Goal: Task Accomplishment & Management: Manage account settings

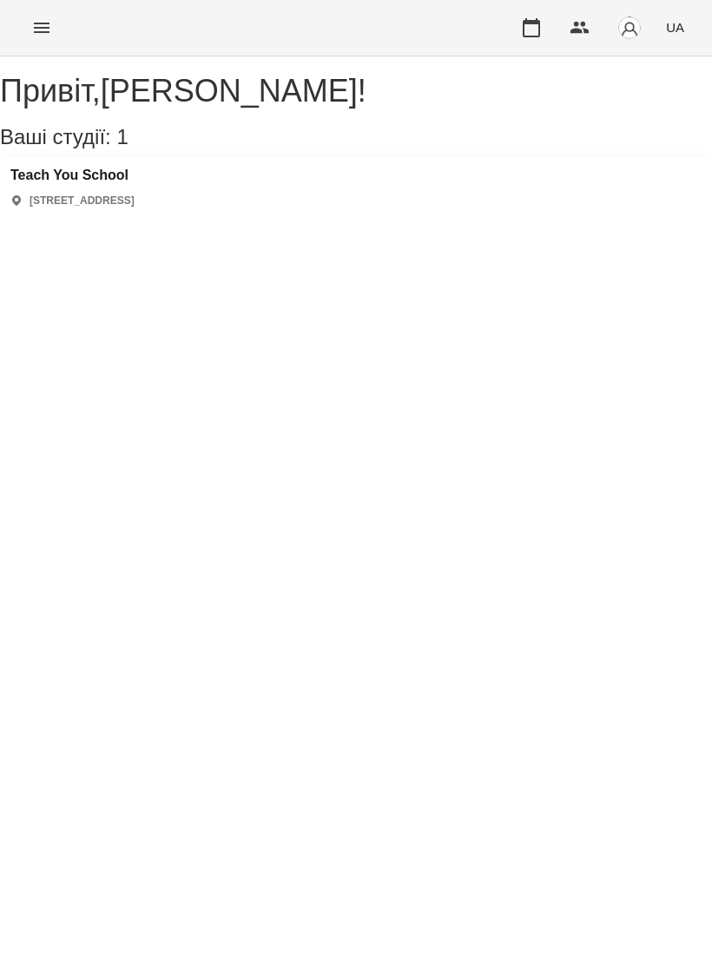
click at [131, 183] on h3 "Teach You School" at bounding box center [72, 176] width 124 height 16
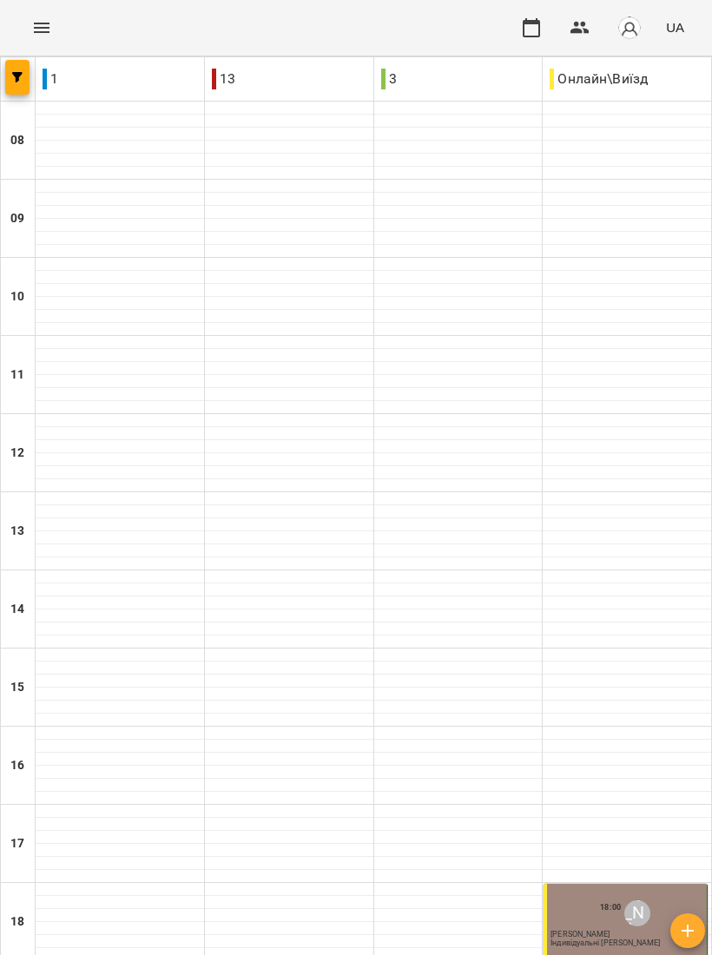
scroll to position [259, 0]
click at [640, 900] on div "[PERSON_NAME]" at bounding box center [637, 913] width 26 height 26
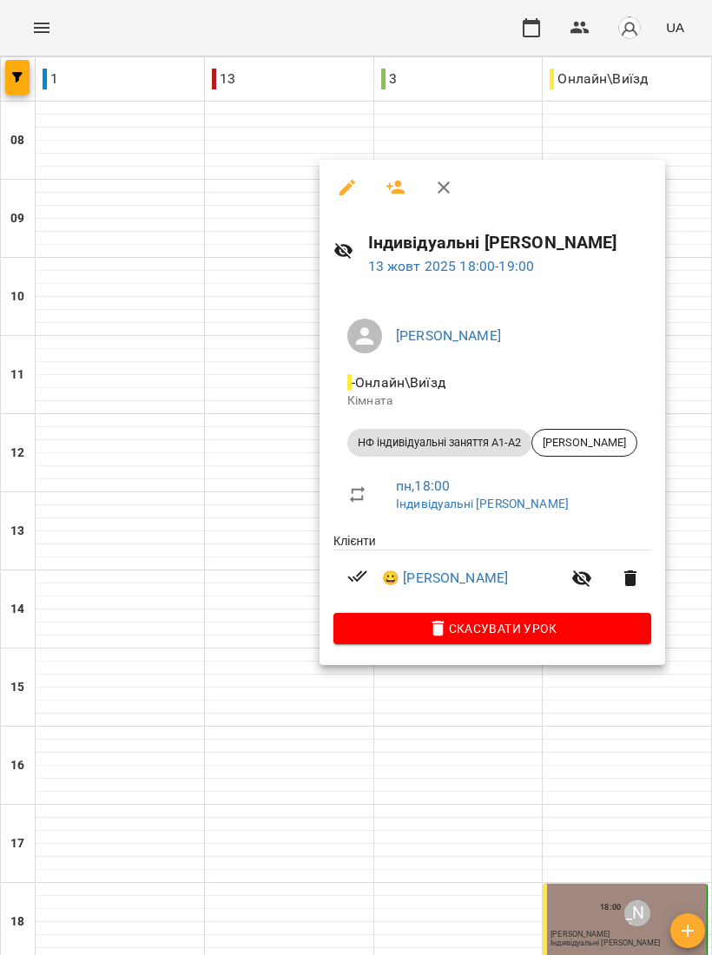
click at [342, 190] on icon "button" at bounding box center [347, 188] width 16 height 16
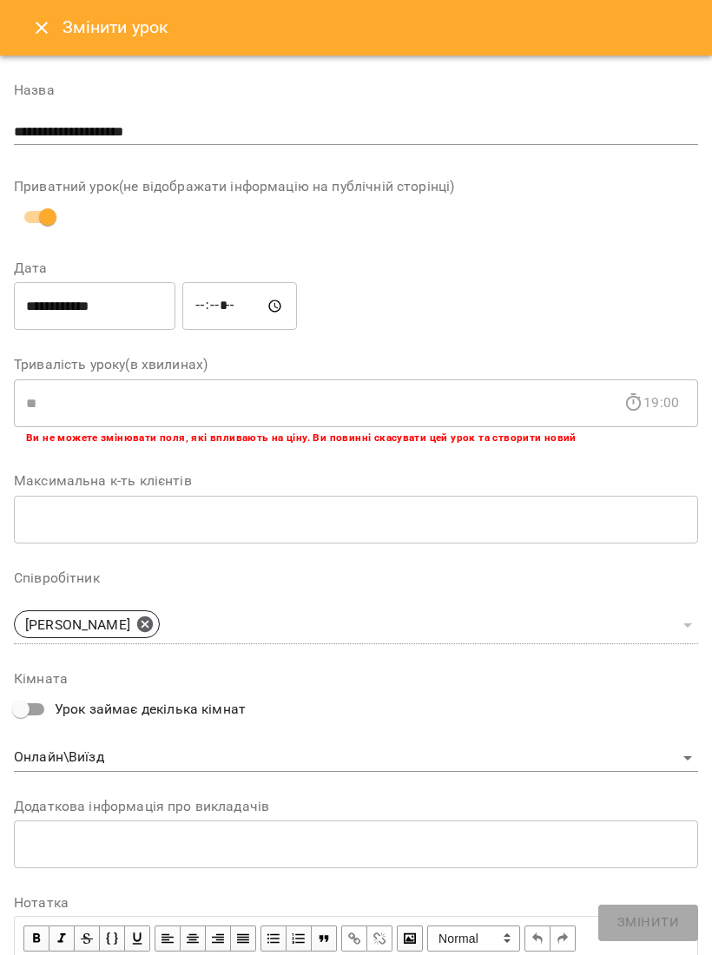
click at [131, 288] on input "**********" at bounding box center [94, 306] width 161 height 49
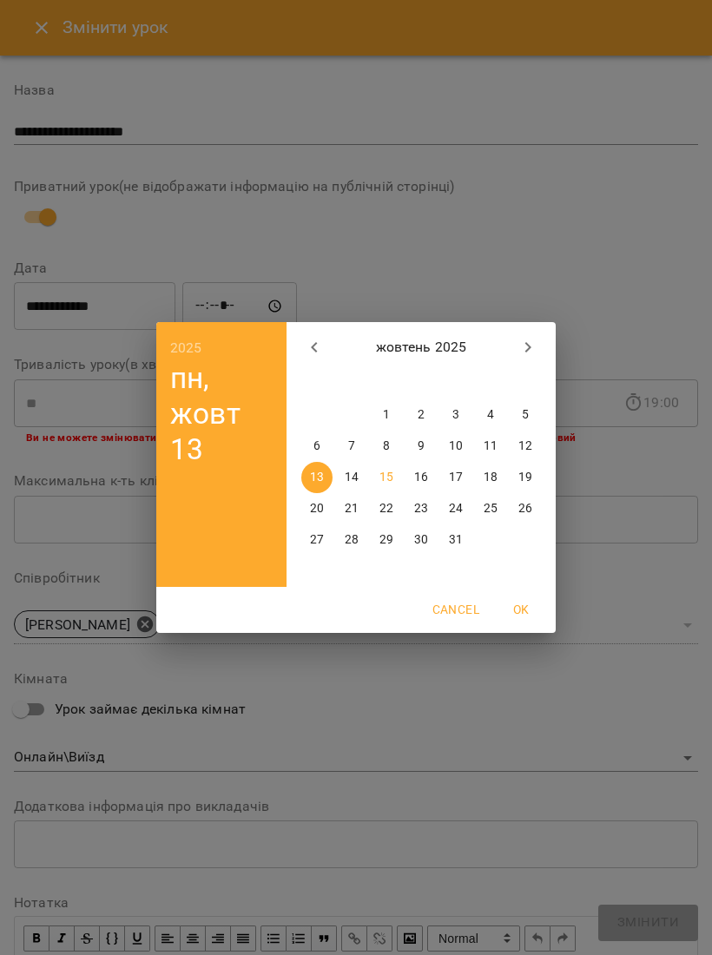
click at [454, 215] on div "2025 пн, жовт 13 жовтень 2025 пн вт ср чт пт сб нд 29 30 1 2 3 4 5 6 7 8 9 10 1…" at bounding box center [356, 477] width 712 height 955
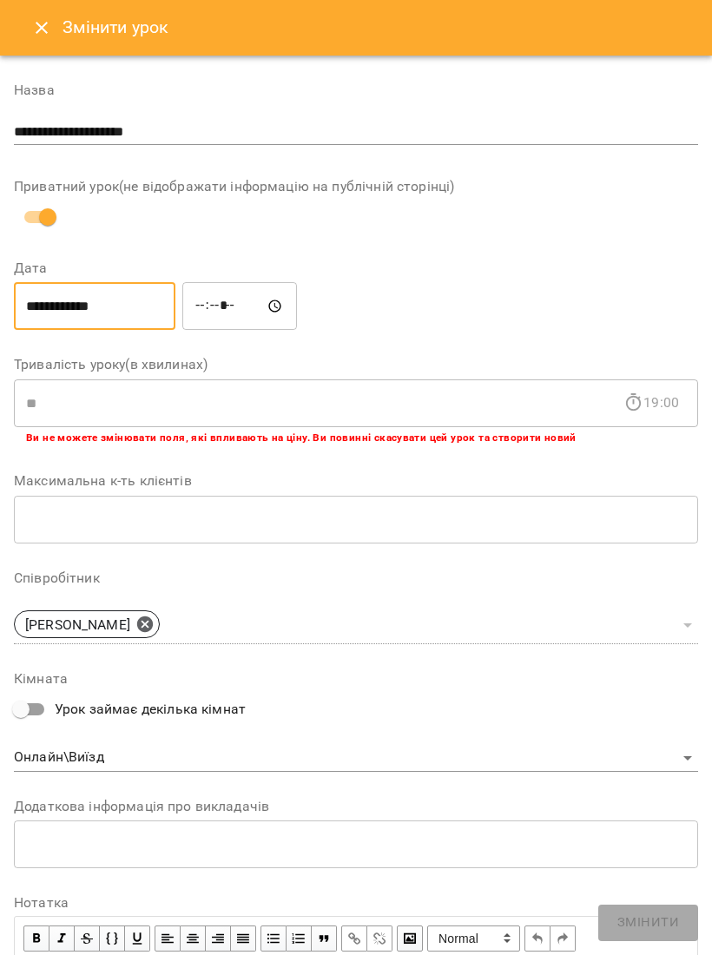
click at [43, 9] on button "Close" at bounding box center [42, 28] width 42 height 42
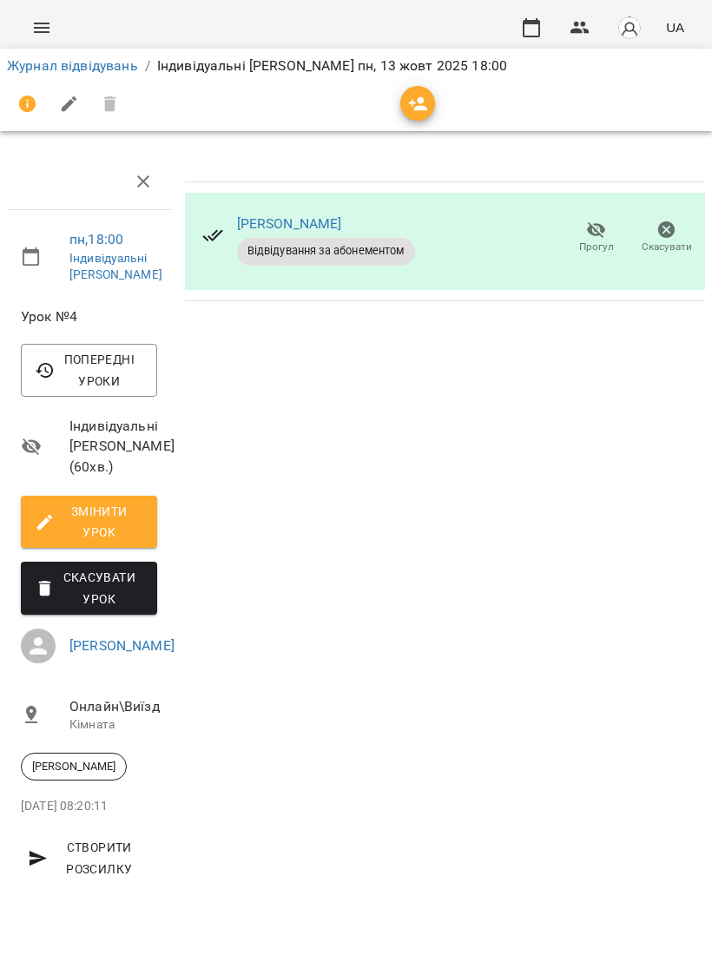
click at [634, 16] on img "button" at bounding box center [629, 28] width 24 height 24
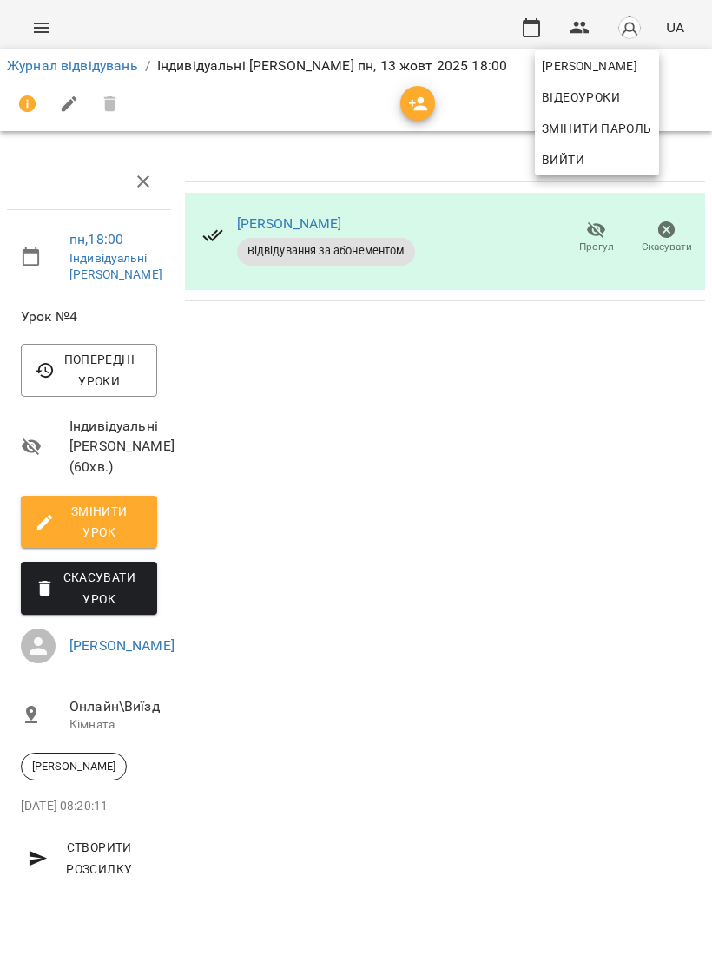
click at [687, 21] on div at bounding box center [356, 477] width 712 height 955
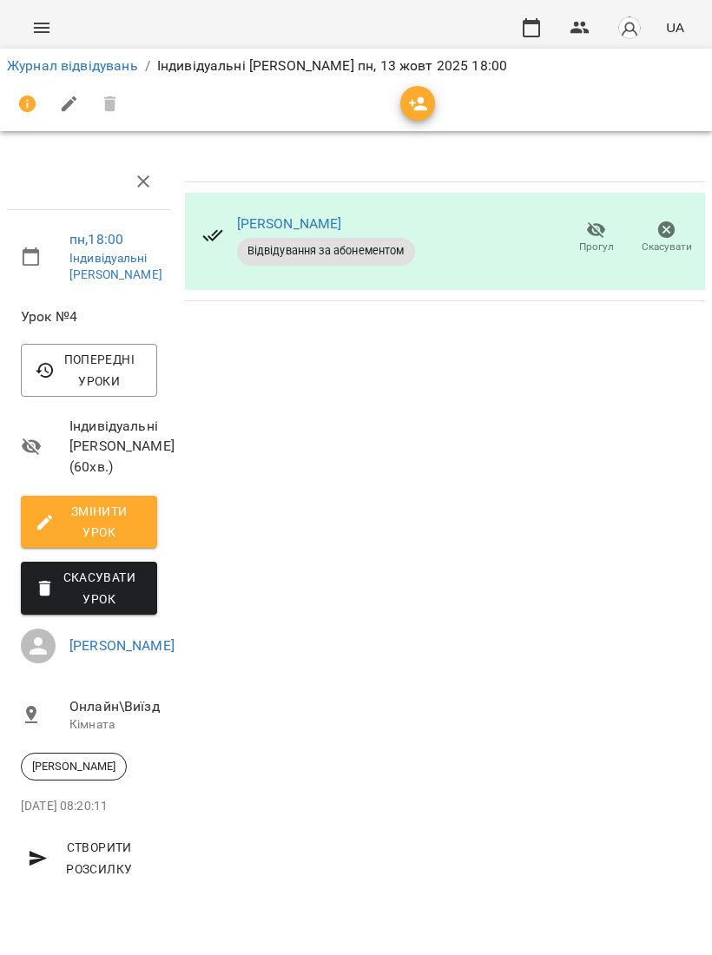
click at [542, 28] on icon "button" at bounding box center [531, 27] width 21 height 21
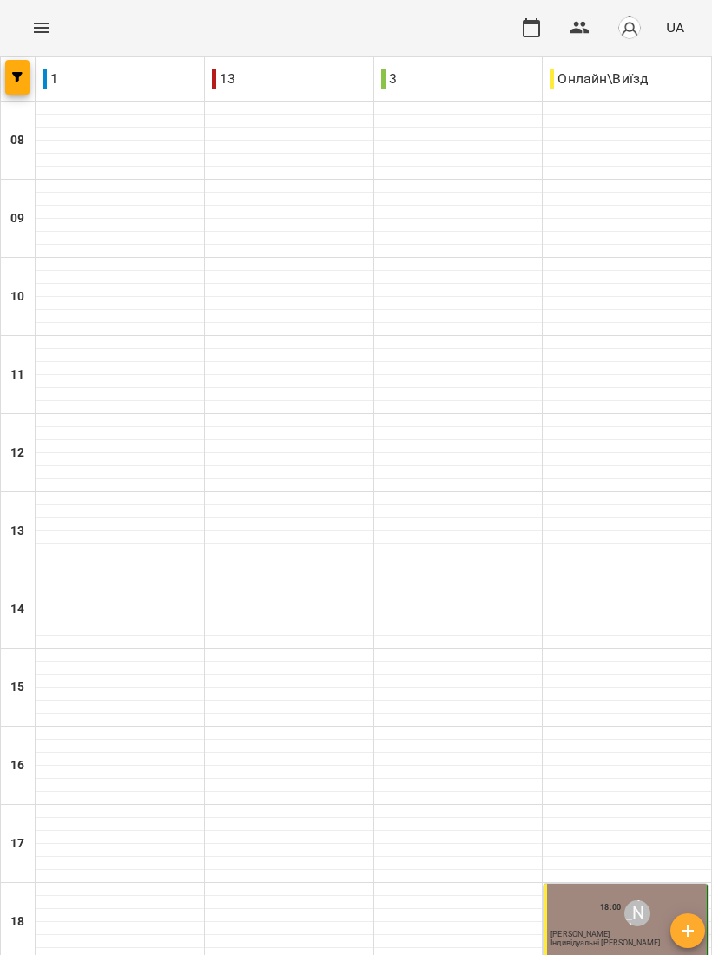
scroll to position [259, 0]
click at [654, 897] on div "18:00 [PERSON_NAME]" at bounding box center [626, 913] width 153 height 33
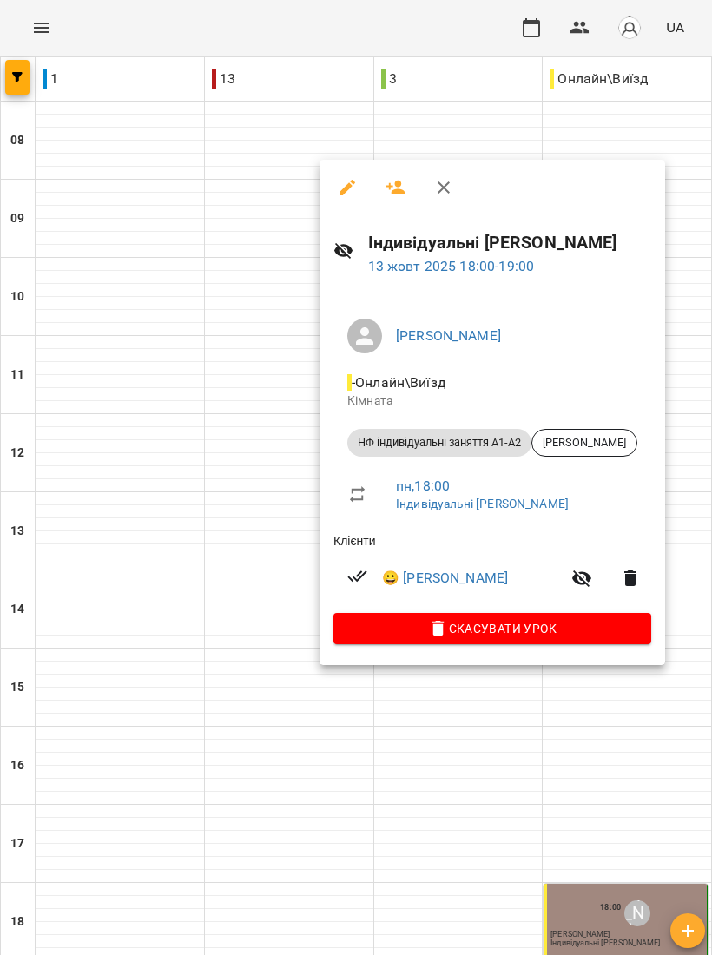
click at [588, 734] on div at bounding box center [356, 477] width 712 height 955
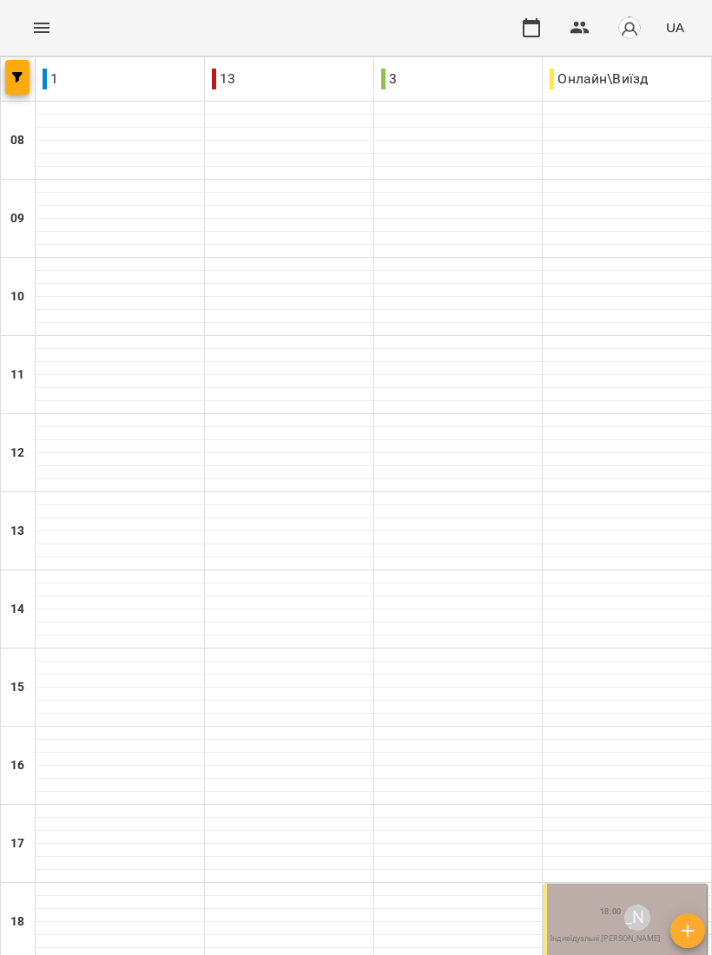
click at [641, 904] on div "[PERSON_NAME]" at bounding box center [637, 917] width 26 height 26
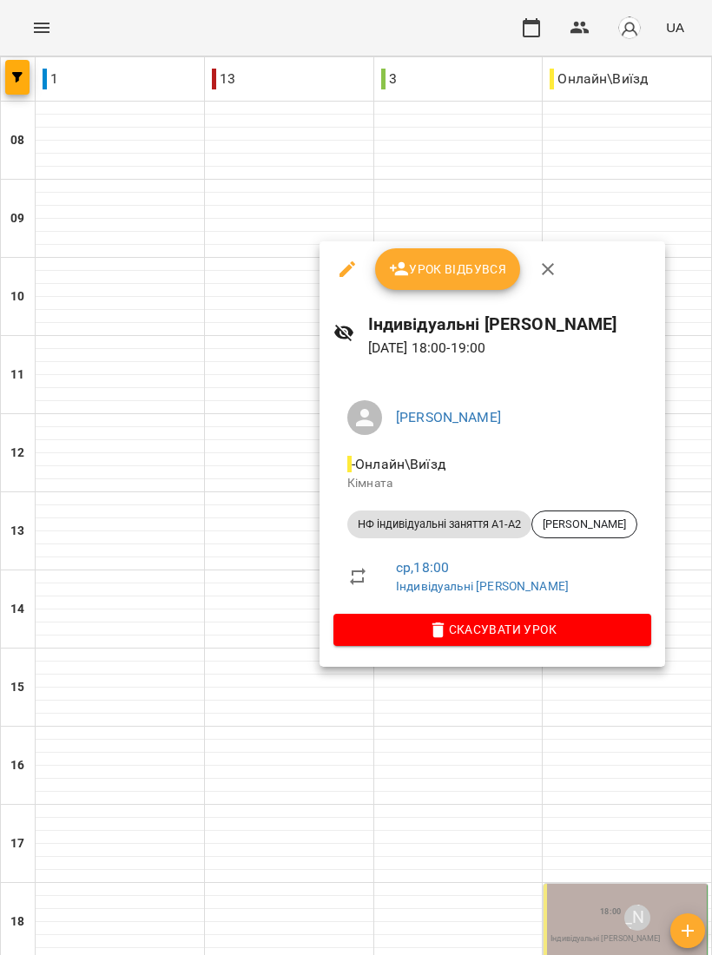
click at [340, 278] on icon "button" at bounding box center [347, 269] width 21 height 21
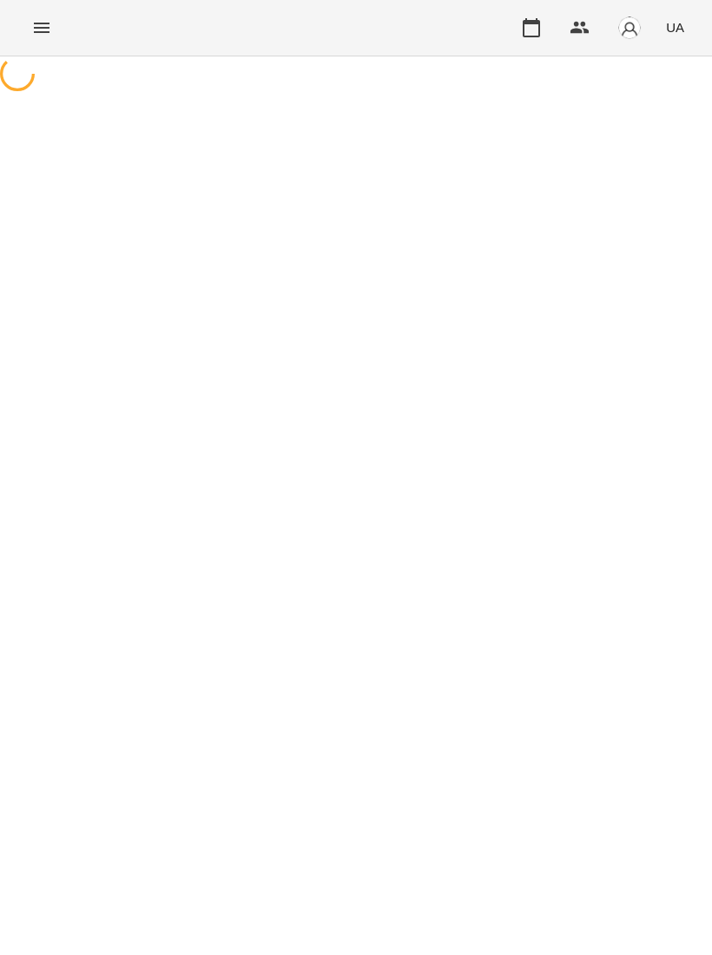
select select "**********"
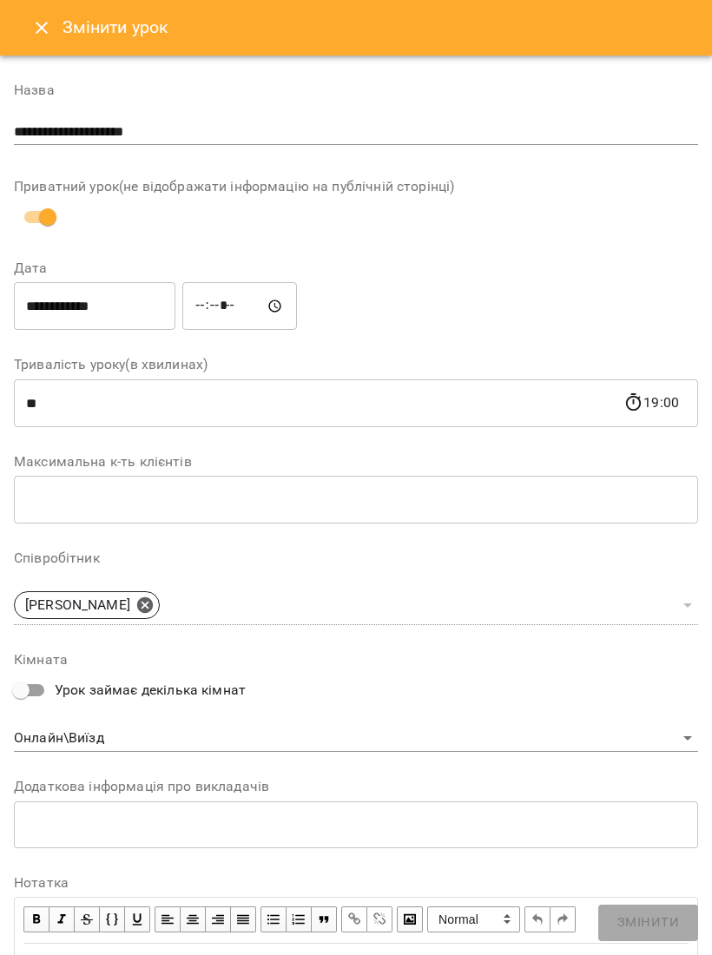
click at [89, 298] on input "**********" at bounding box center [94, 306] width 161 height 49
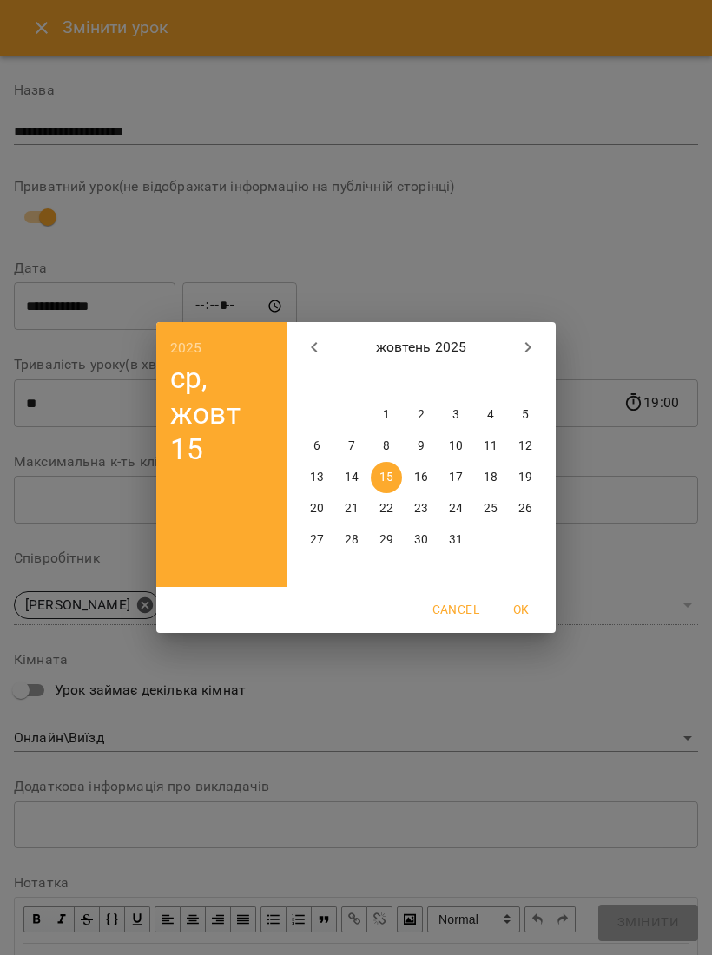
click at [412, 483] on span "16" at bounding box center [420, 477] width 31 height 17
type input "**********"
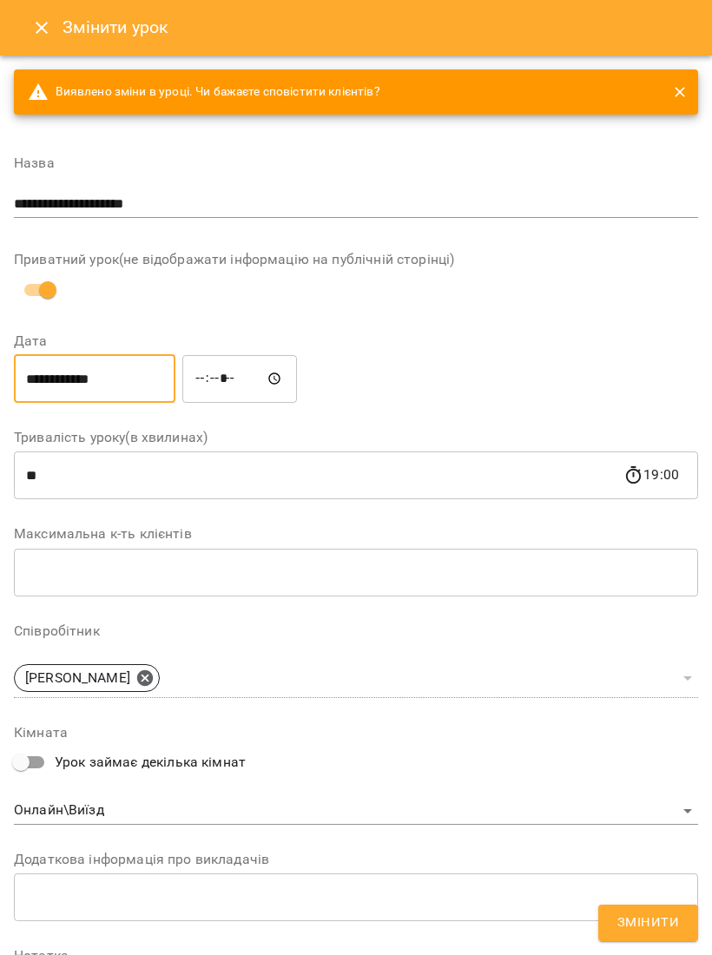
click at [652, 919] on span "Змінити" at bounding box center [648, 922] width 62 height 23
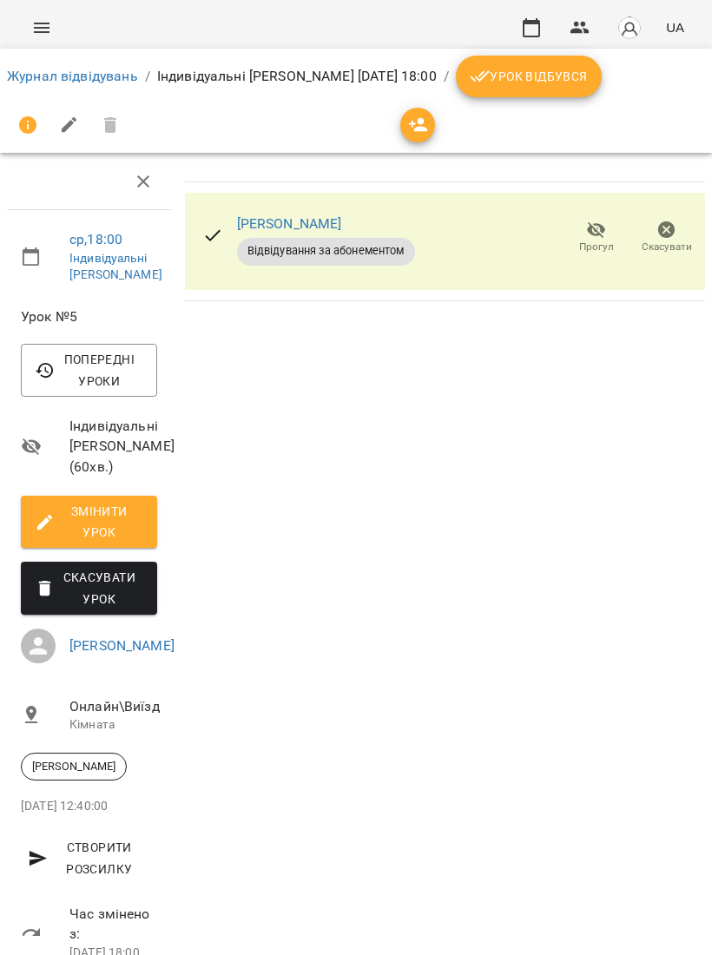
click at [542, 17] on icon "button" at bounding box center [531, 27] width 21 height 21
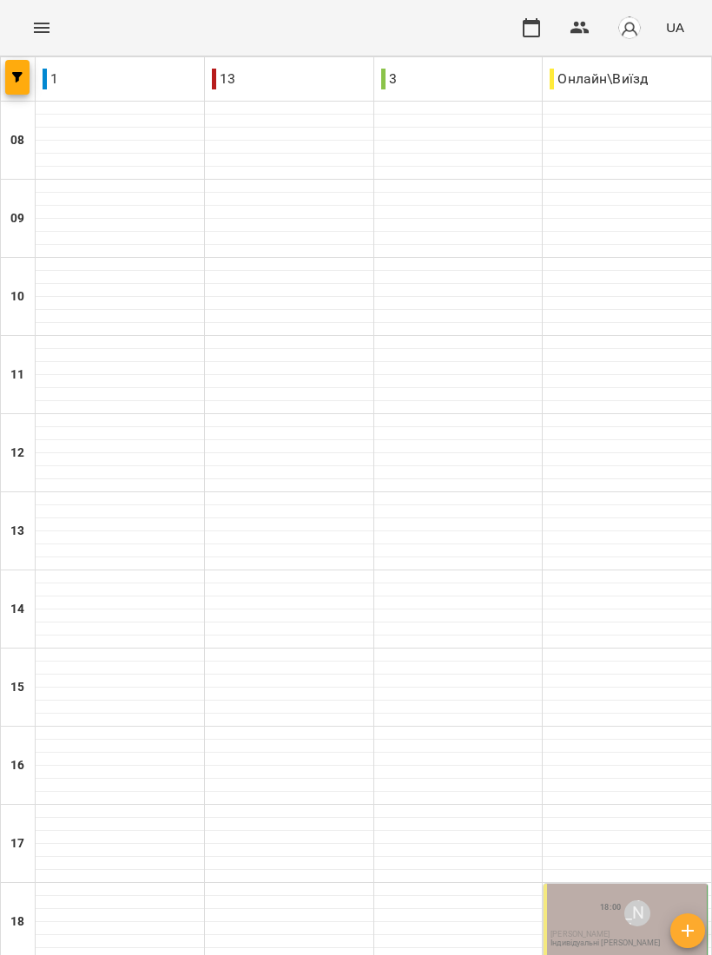
scroll to position [259, 0]
click at [631, 900] on div "[PERSON_NAME]" at bounding box center [637, 913] width 26 height 26
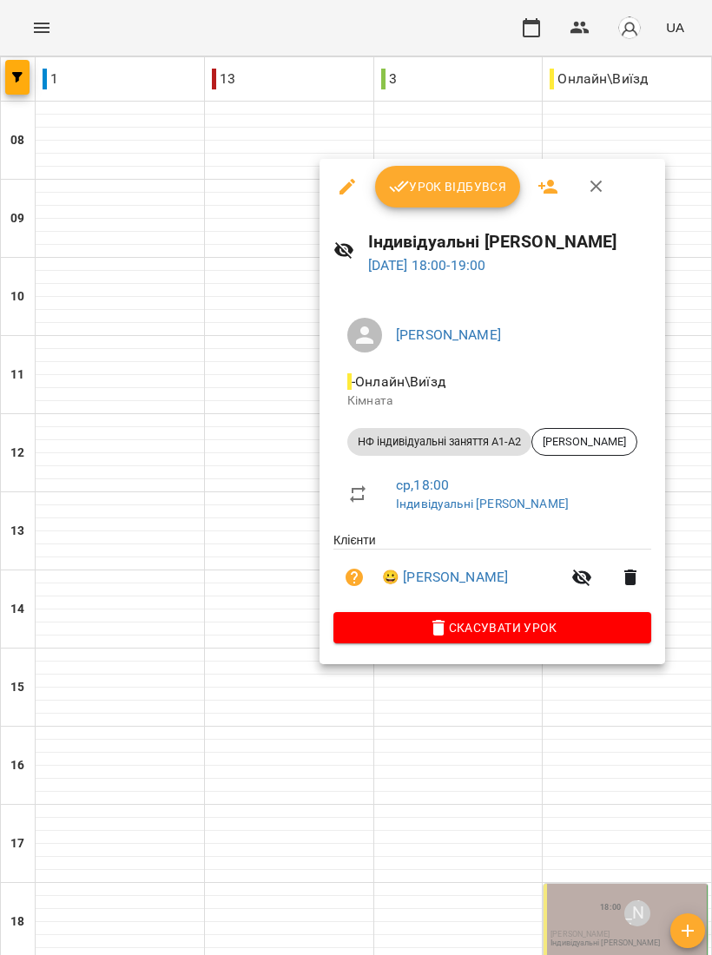
click at [519, 732] on div at bounding box center [356, 477] width 712 height 955
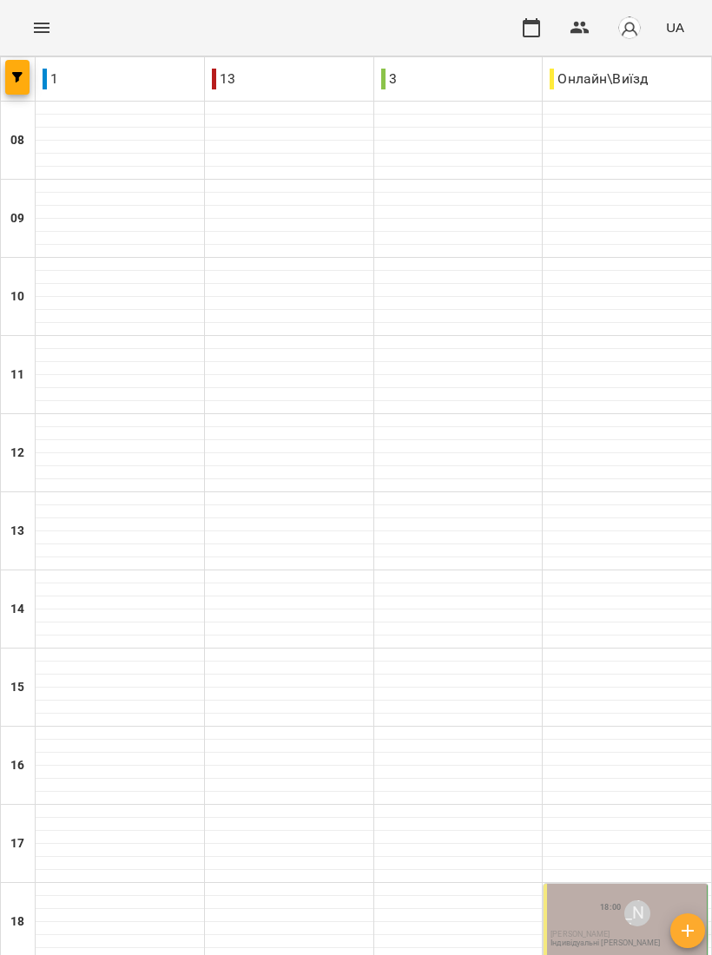
click at [640, 23] on img "button" at bounding box center [629, 28] width 24 height 24
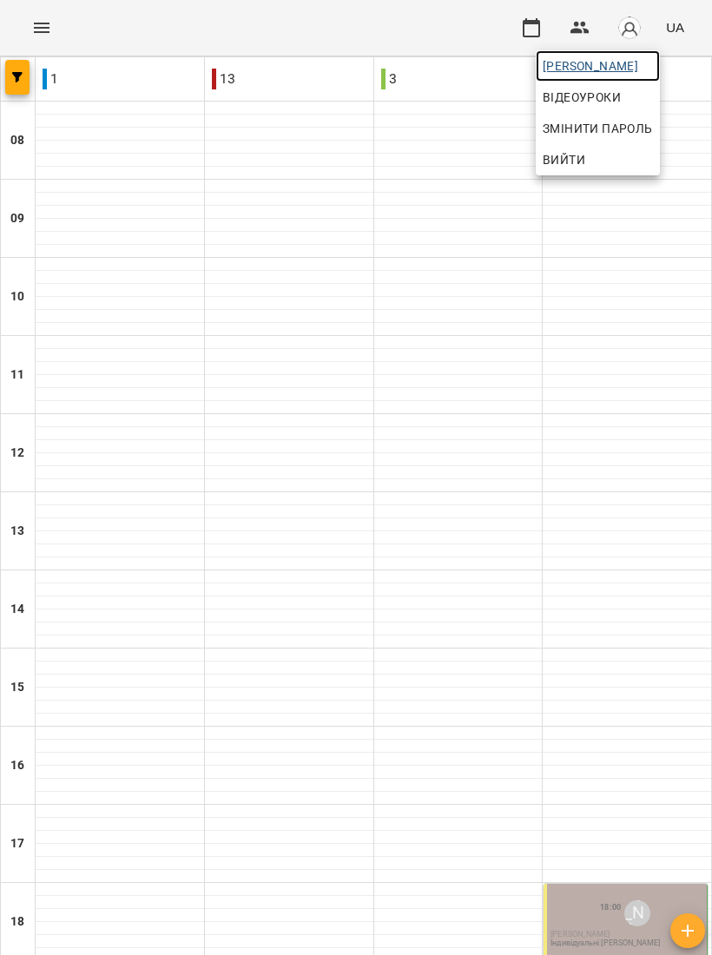
click at [640, 60] on span "[PERSON_NAME]" at bounding box center [597, 66] width 110 height 21
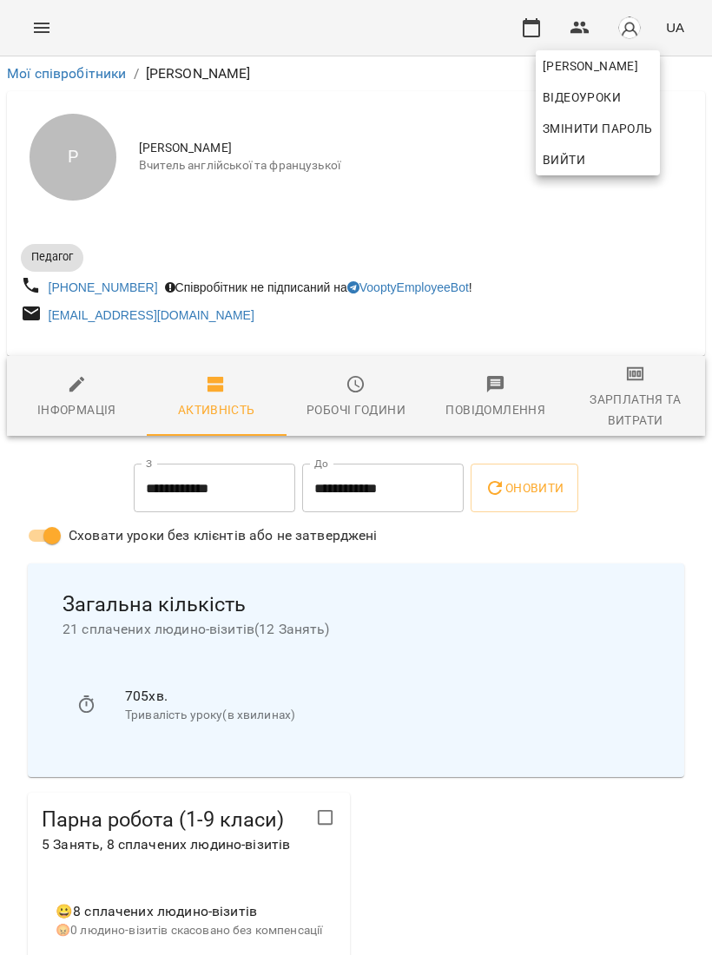
click at [658, 395] on div at bounding box center [356, 477] width 712 height 955
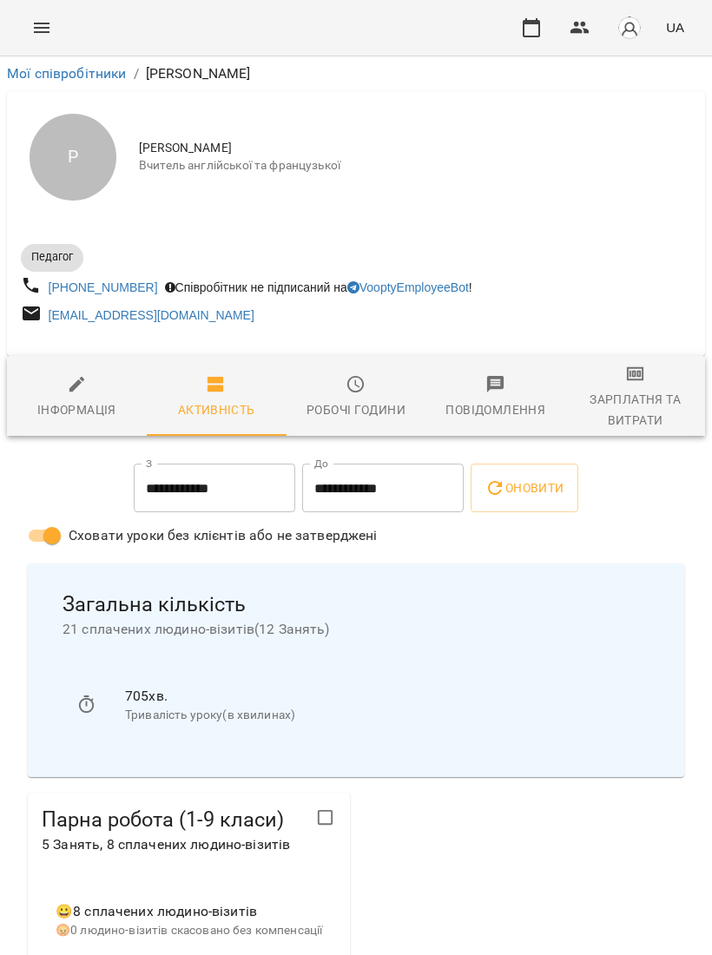
click at [634, 381] on icon "button" at bounding box center [635, 374] width 17 height 14
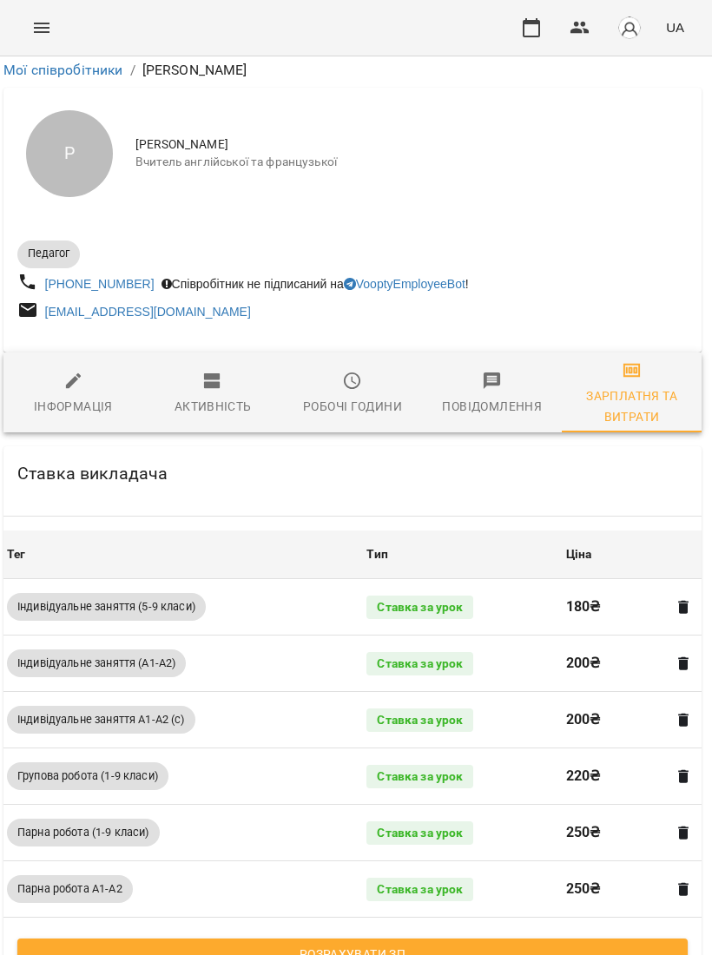
scroll to position [296, 3]
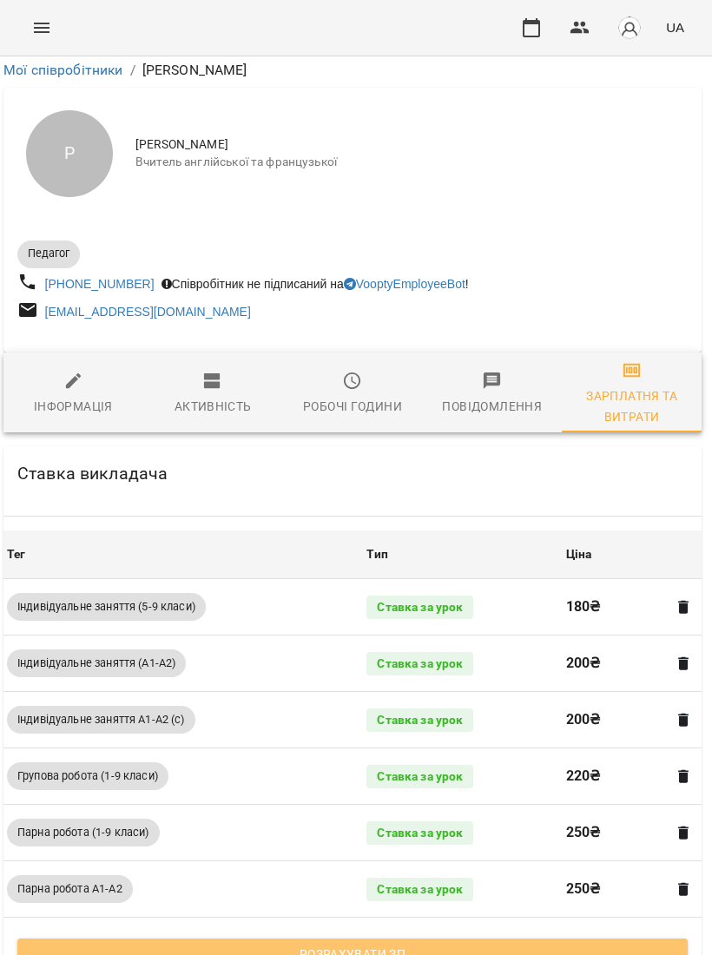
click at [591, 938] on button "Розрахувати ЗП" at bounding box center [352, 953] width 670 height 31
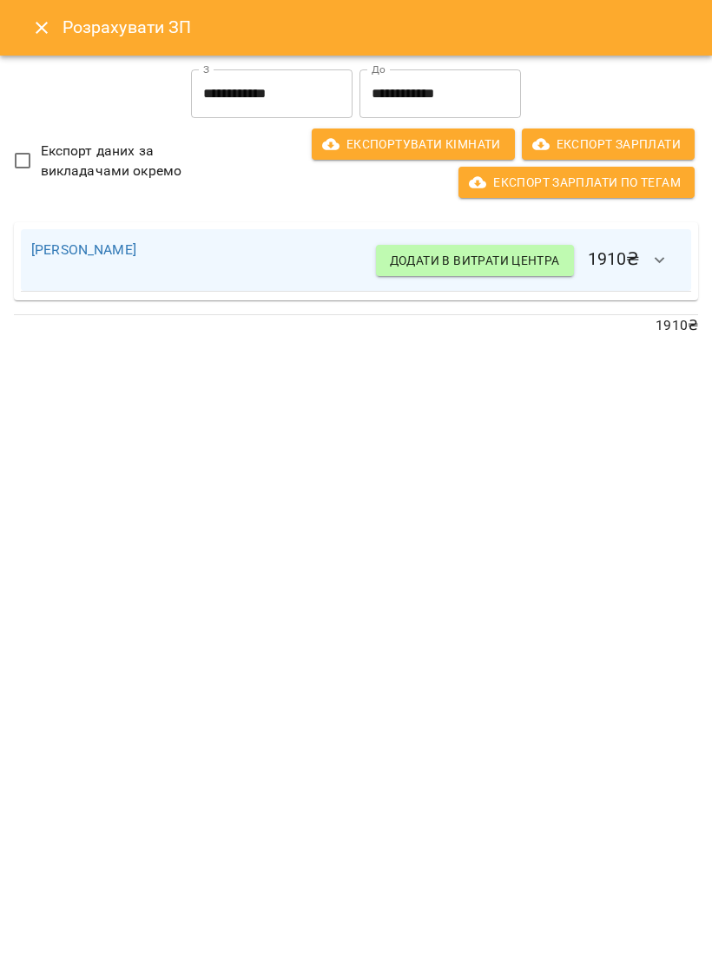
click at [654, 253] on icon "button" at bounding box center [659, 260] width 21 height 21
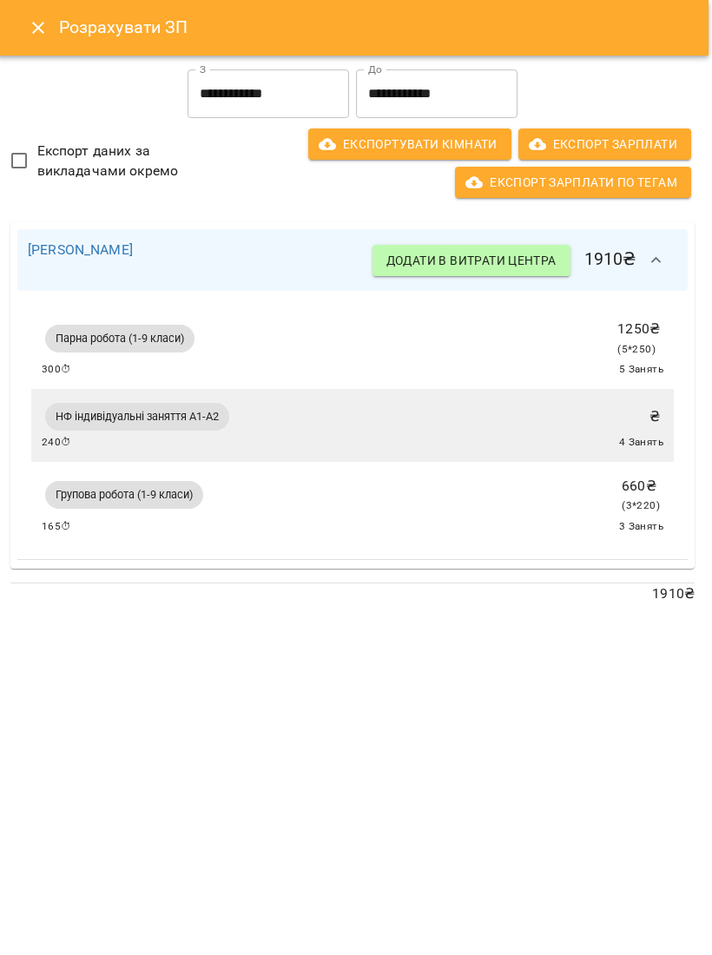
scroll to position [0, 3]
click at [34, 17] on icon "Close" at bounding box center [38, 27] width 21 height 21
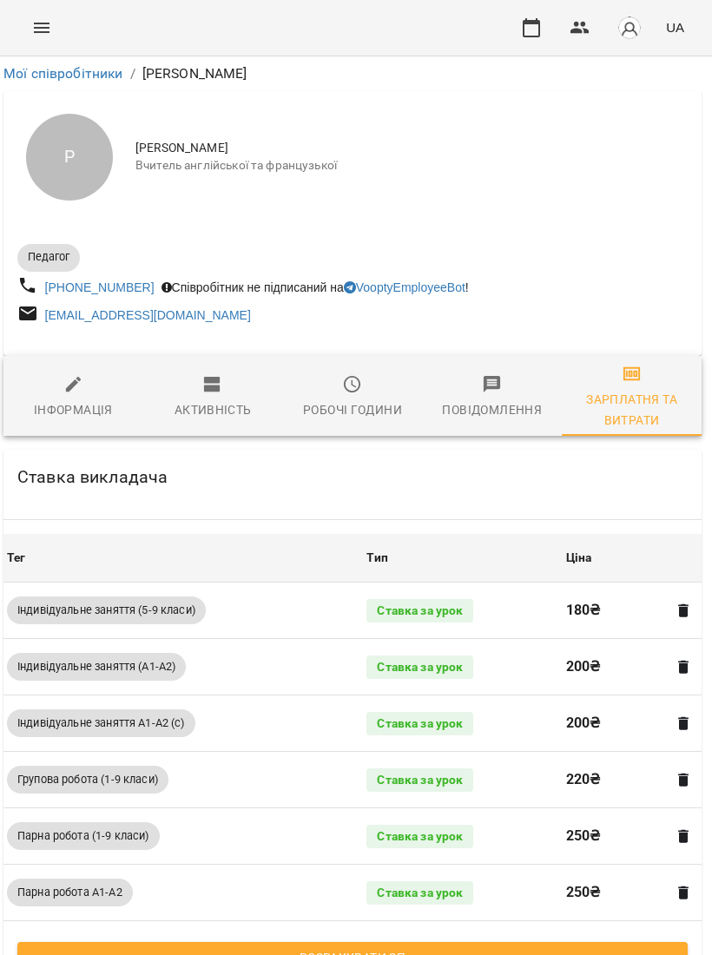
click at [354, 401] on div "Робочі години" at bounding box center [352, 409] width 99 height 21
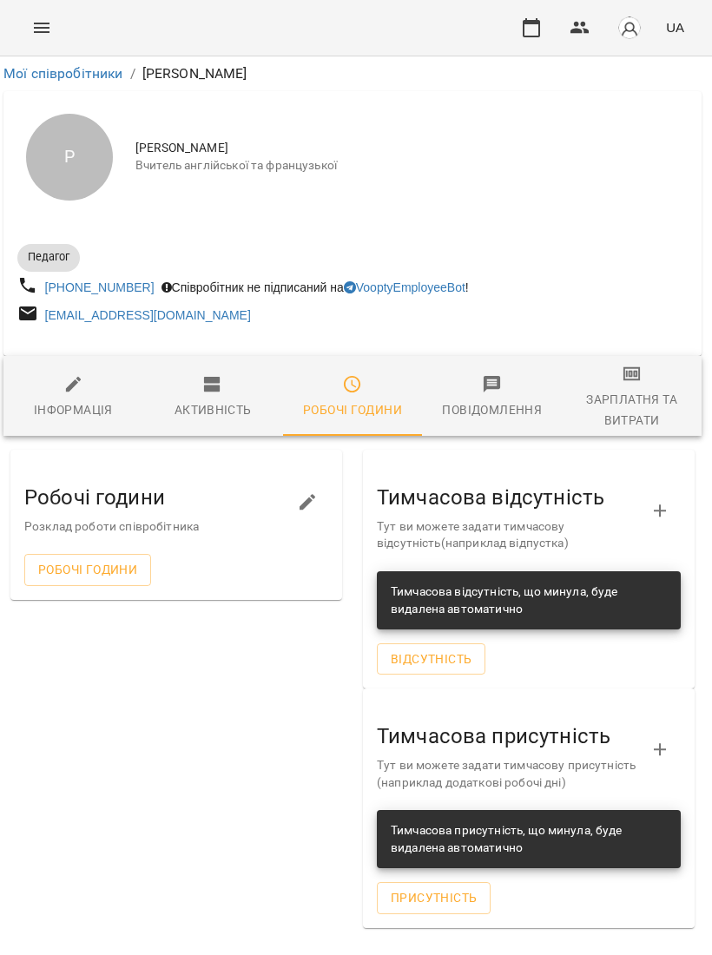
click at [238, 395] on span "Активність" at bounding box center [213, 397] width 119 height 47
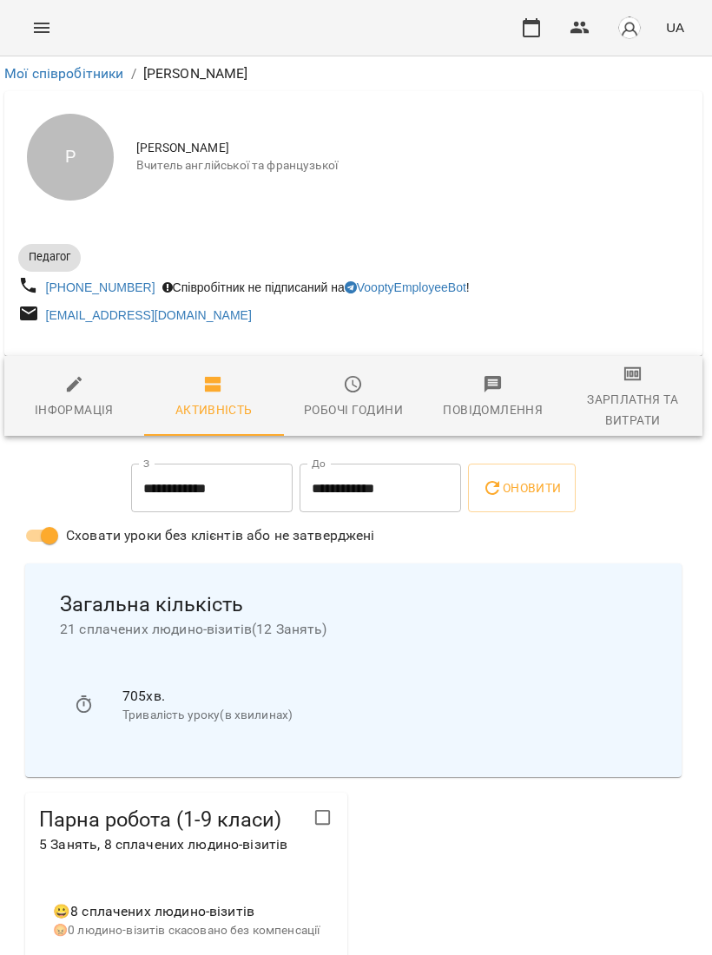
scroll to position [0, 3]
click at [92, 393] on span "Інформація" at bounding box center [74, 397] width 119 height 47
select select "**"
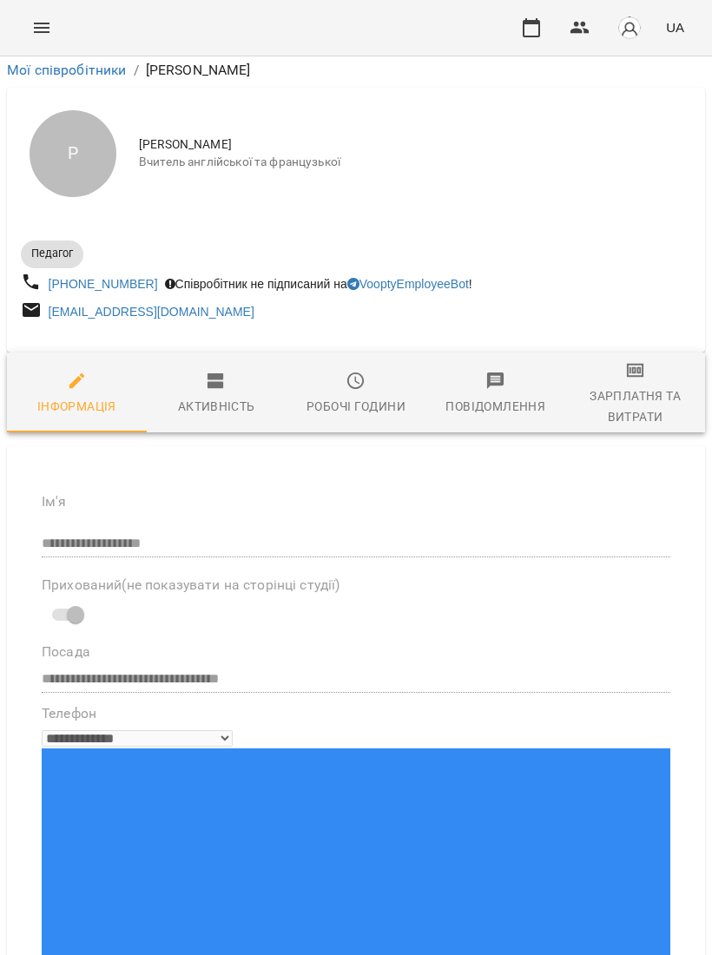
scroll to position [406, 0]
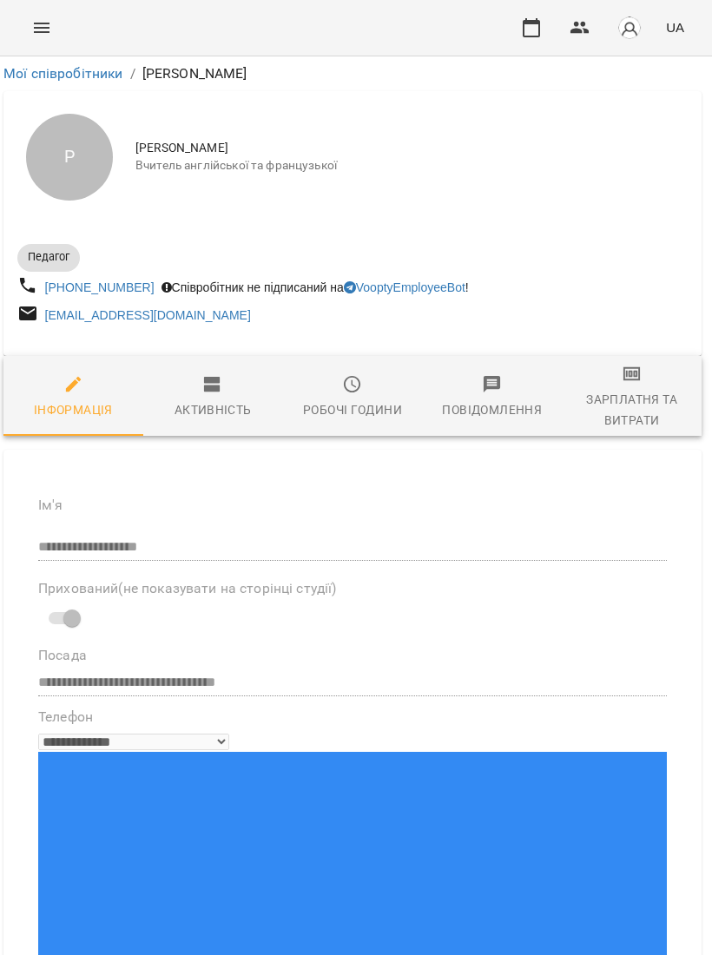
scroll to position [0, 3]
click at [542, 19] on icon "button" at bounding box center [531, 27] width 21 height 21
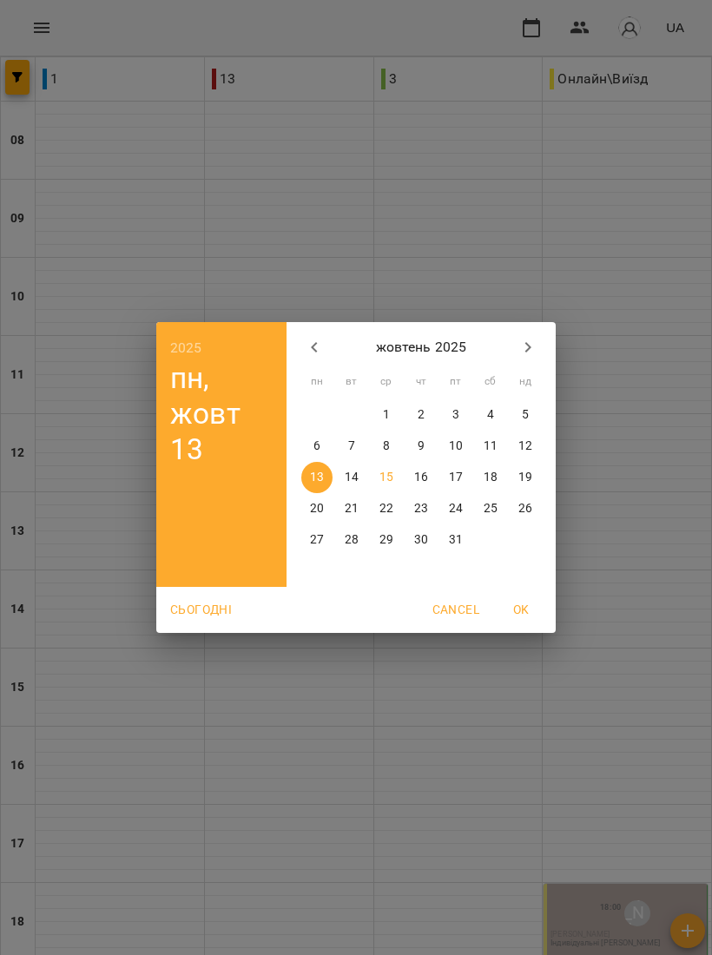
click at [396, 399] on div "1" at bounding box center [386, 414] width 35 height 31
type input "**********"
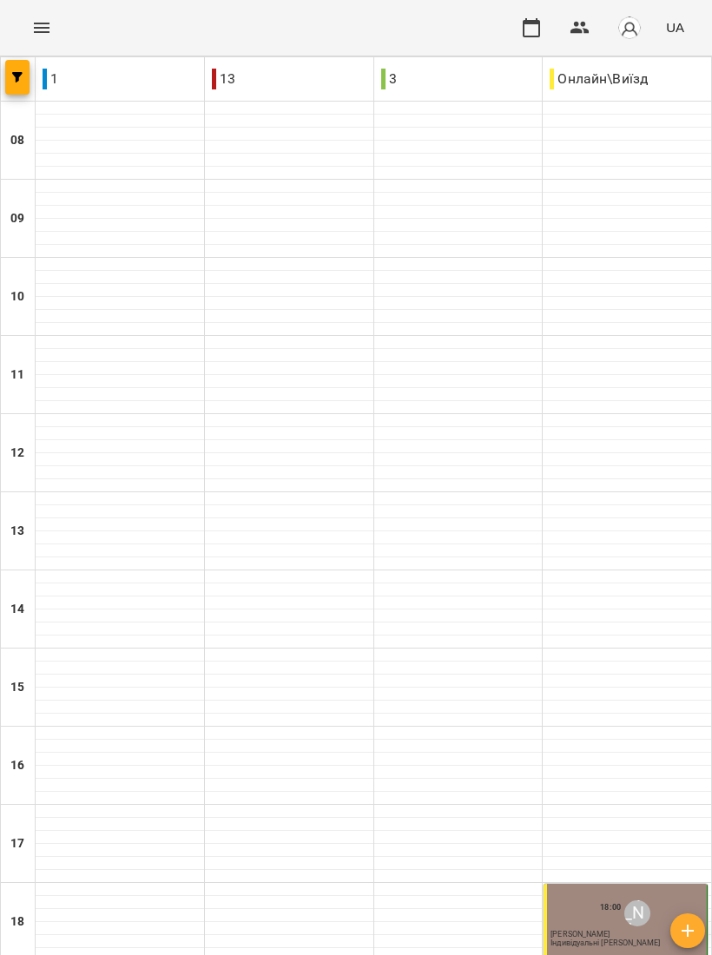
scroll to position [259, 0]
click at [637, 900] on div "[PERSON_NAME]" at bounding box center [637, 913] width 26 height 26
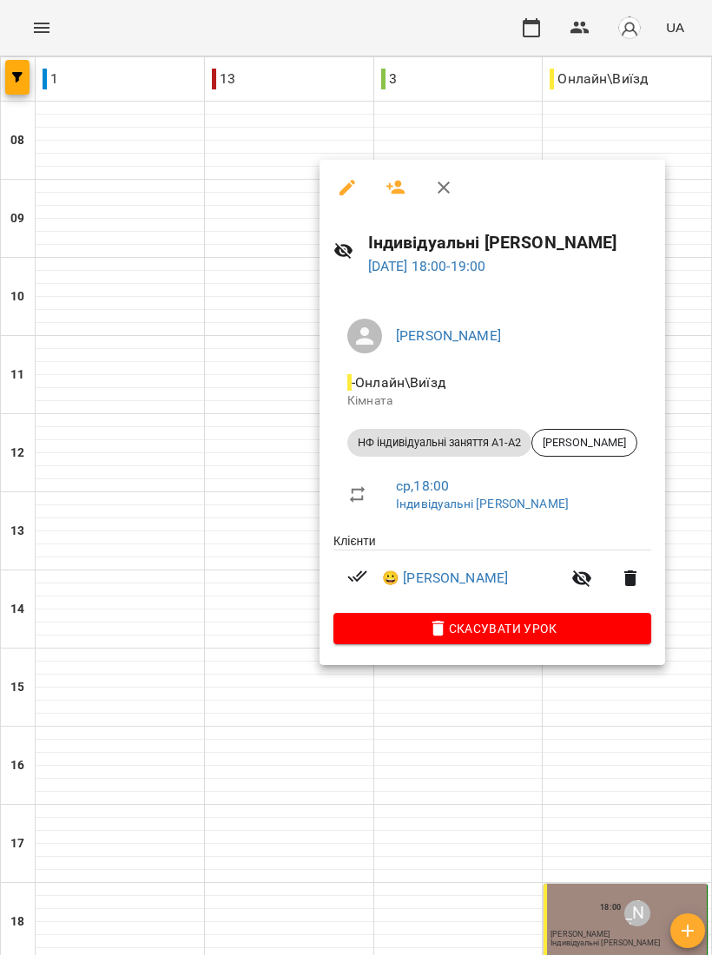
click at [305, 767] on div at bounding box center [356, 477] width 712 height 955
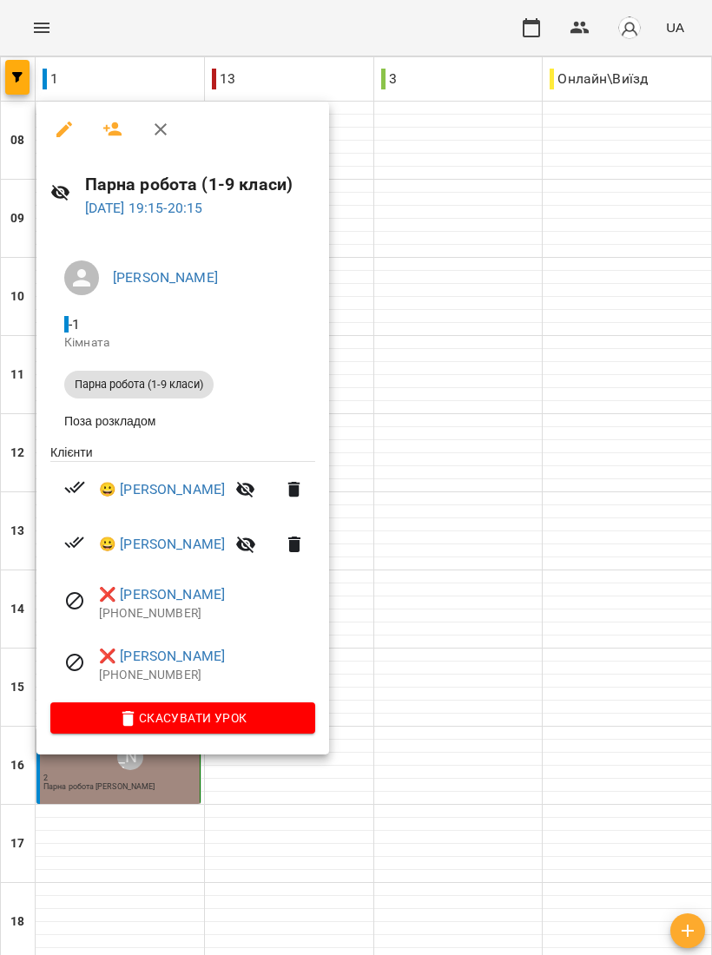
click at [570, 458] on div at bounding box center [356, 477] width 712 height 955
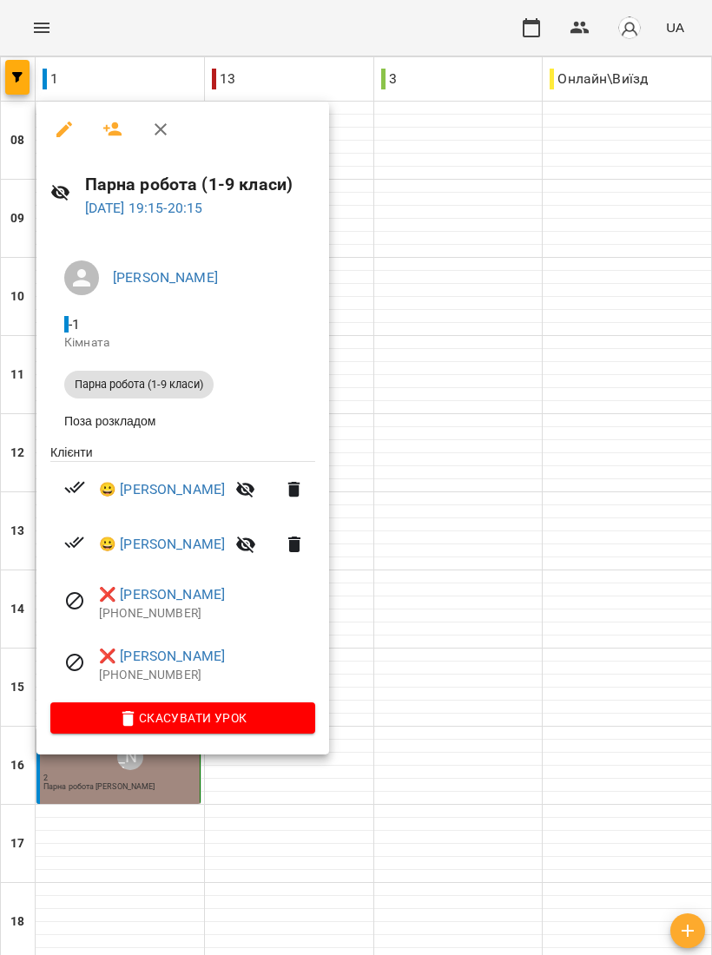
click at [465, 652] on div at bounding box center [356, 477] width 712 height 955
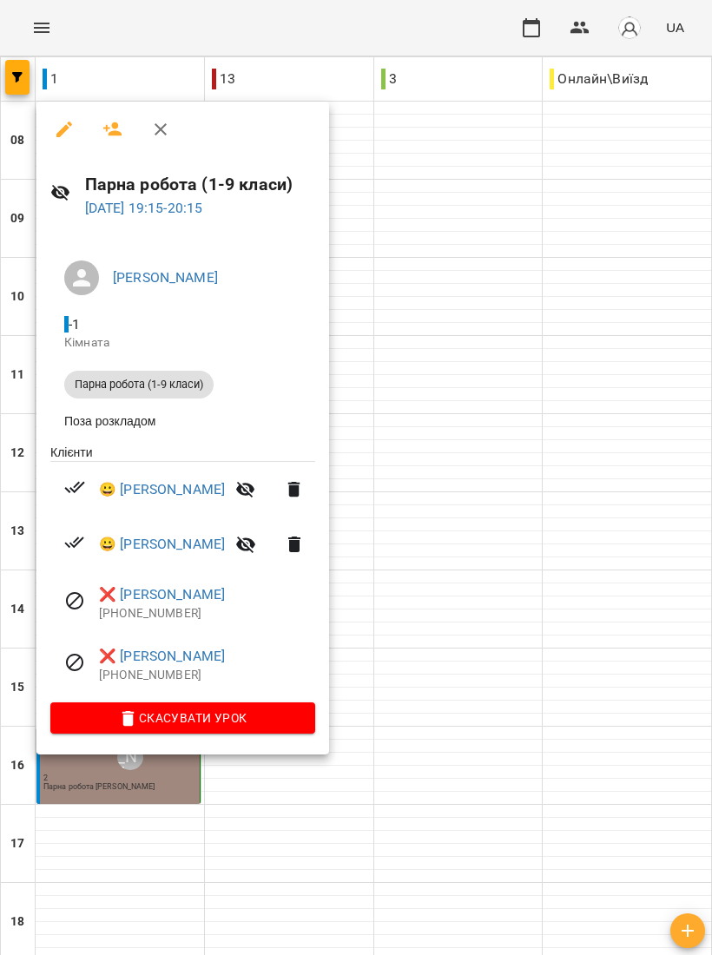
click at [520, 507] on div at bounding box center [356, 477] width 712 height 955
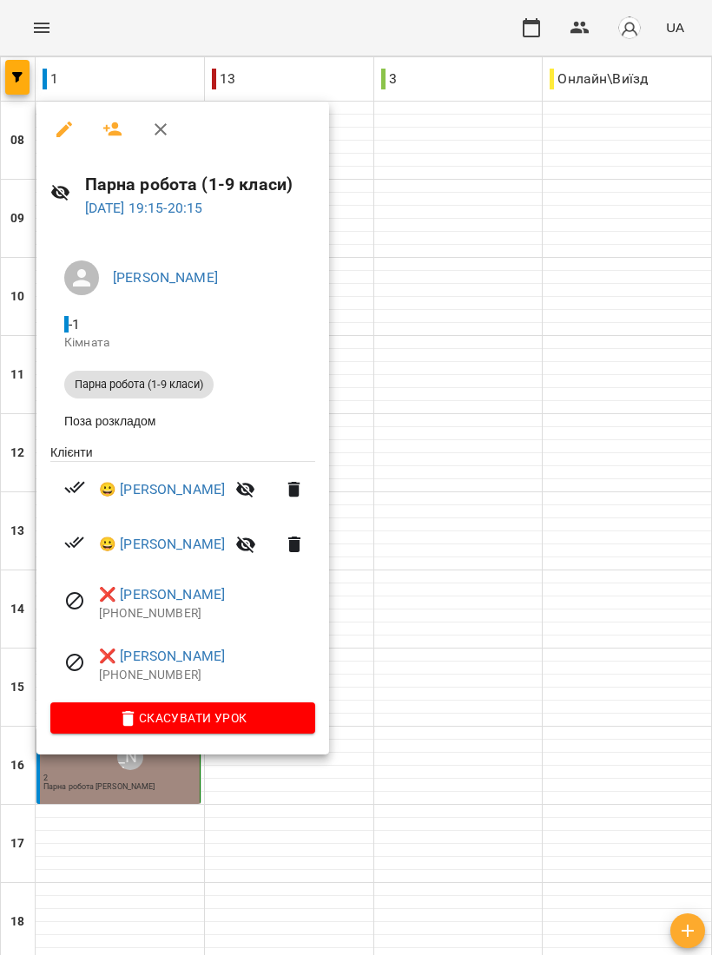
click at [545, 469] on div at bounding box center [356, 477] width 712 height 955
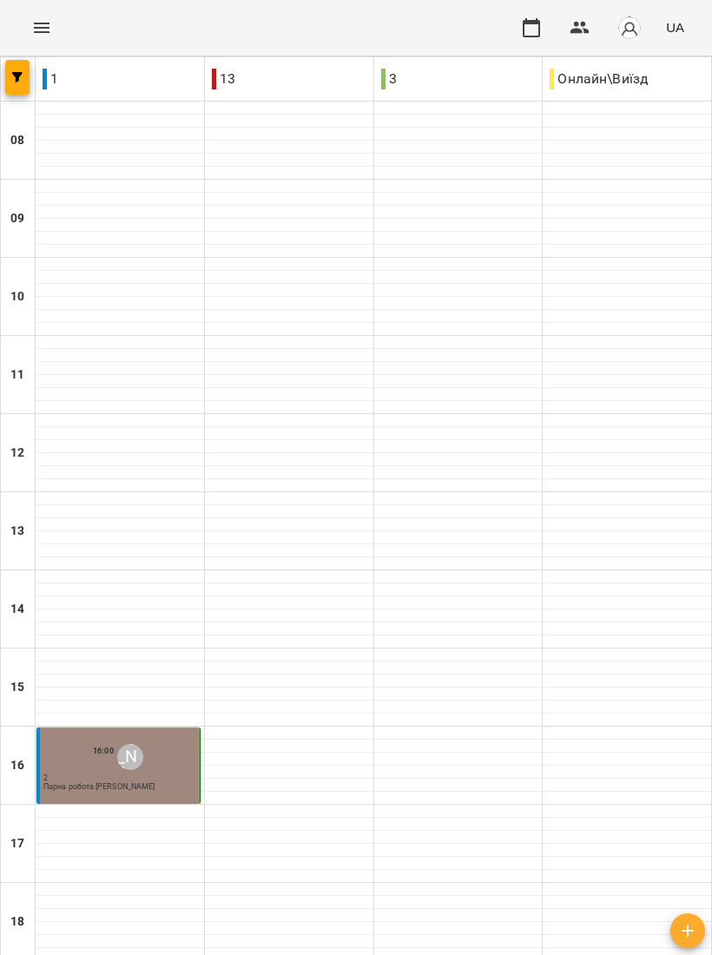
click at [151, 774] on p "2" at bounding box center [119, 778] width 153 height 8
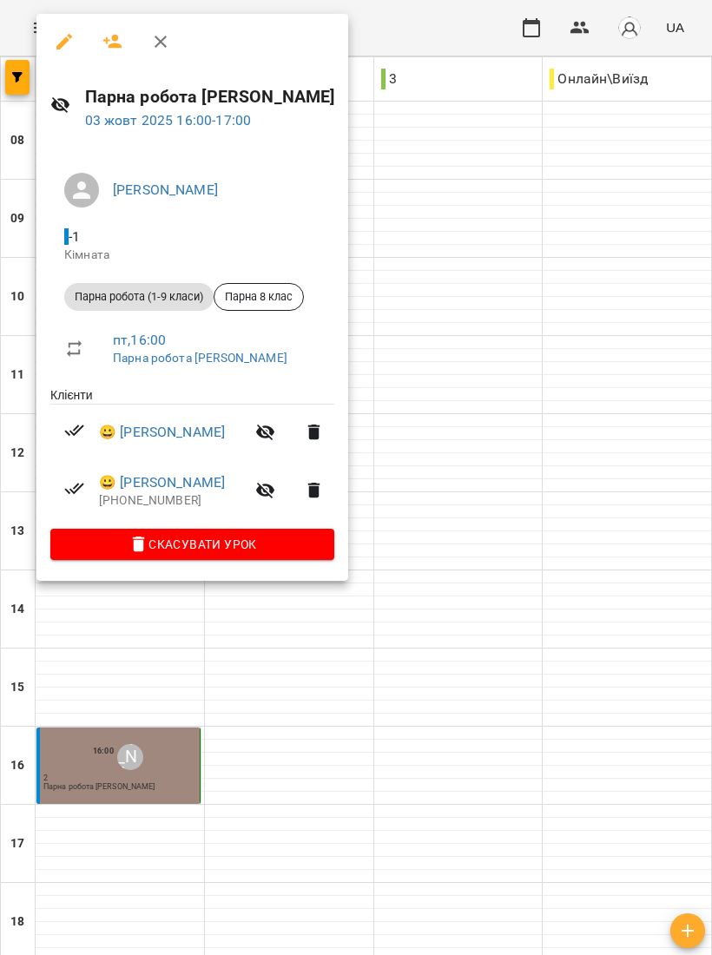
click at [470, 500] on div at bounding box center [356, 477] width 712 height 955
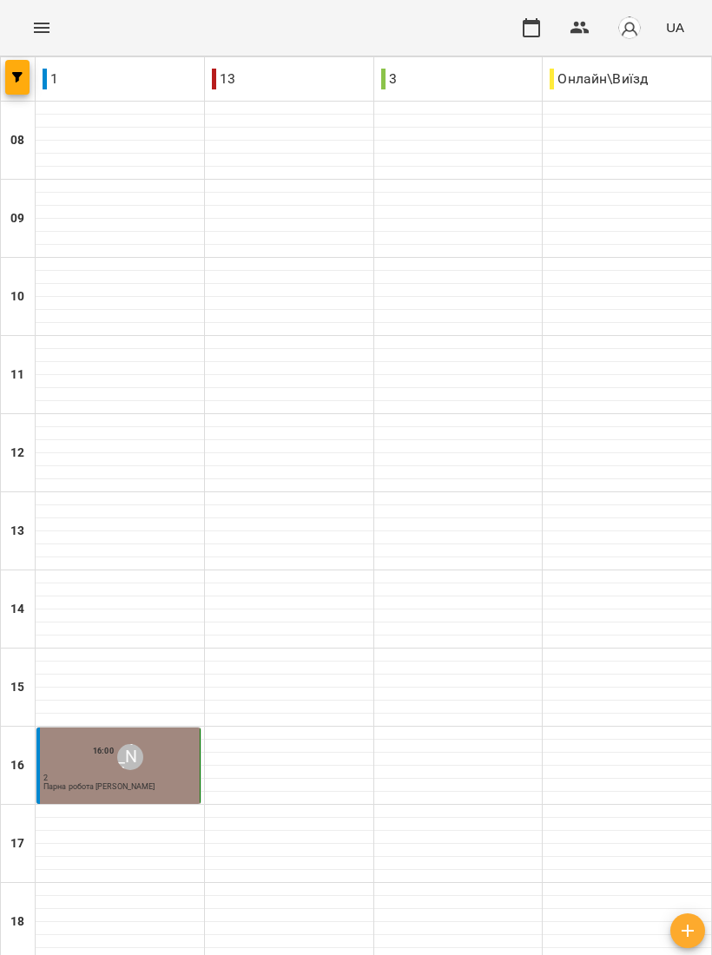
click at [160, 740] on div "16:00 [PERSON_NAME] 2 Парна робота [PERSON_NAME]" at bounding box center [119, 765] width 153 height 51
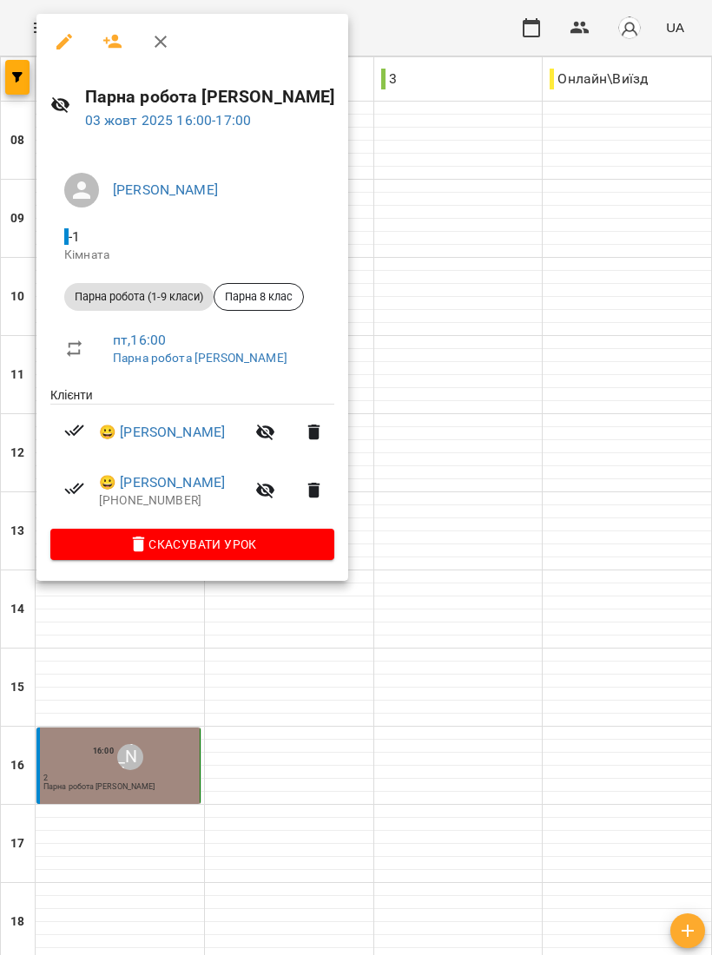
click at [532, 685] on div at bounding box center [356, 477] width 712 height 955
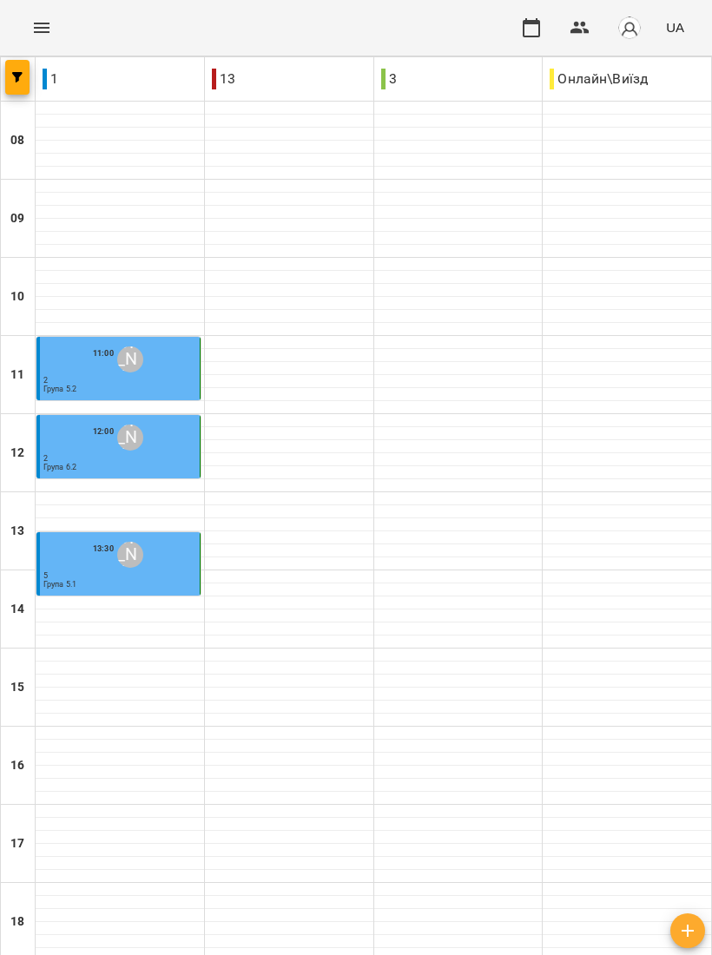
click at [151, 363] on div "11:00 [PERSON_NAME]" at bounding box center [119, 359] width 153 height 33
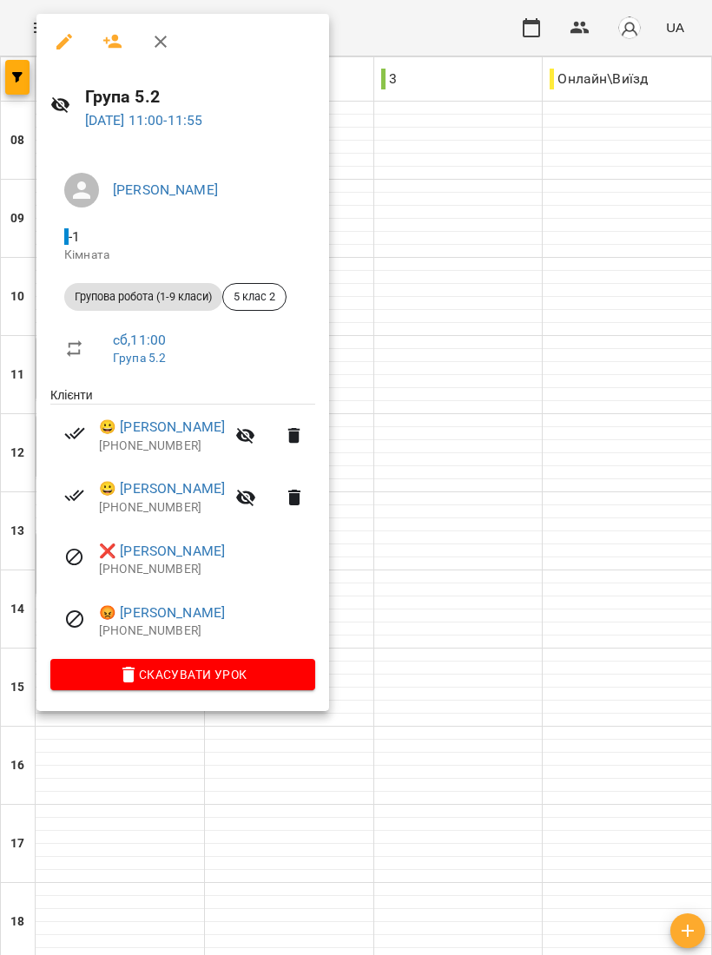
click at [558, 541] on div at bounding box center [356, 477] width 712 height 955
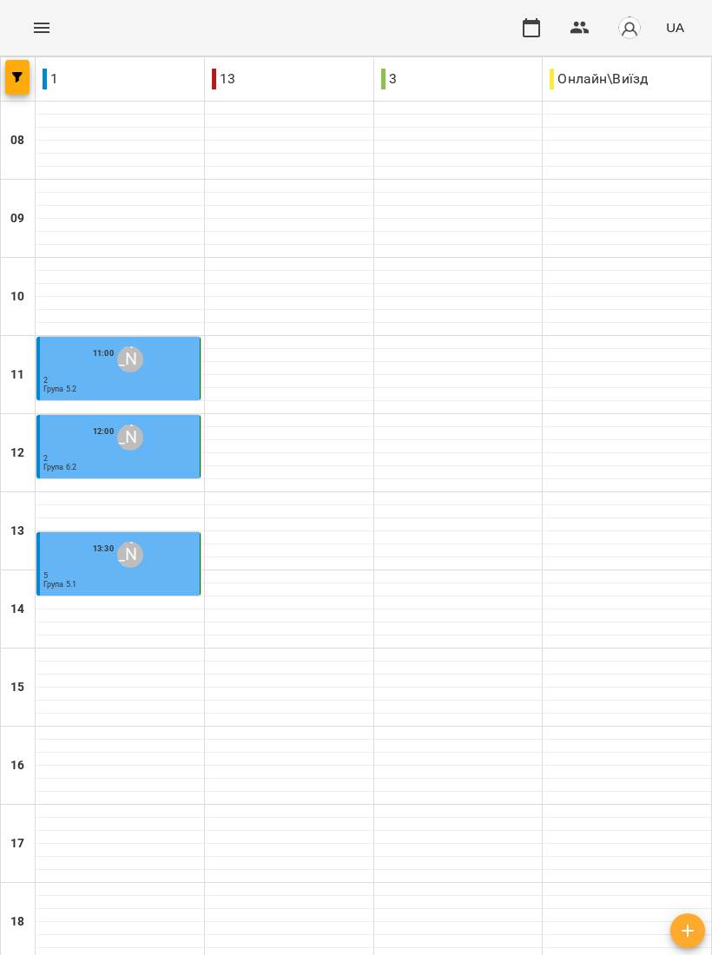
type input "**********"
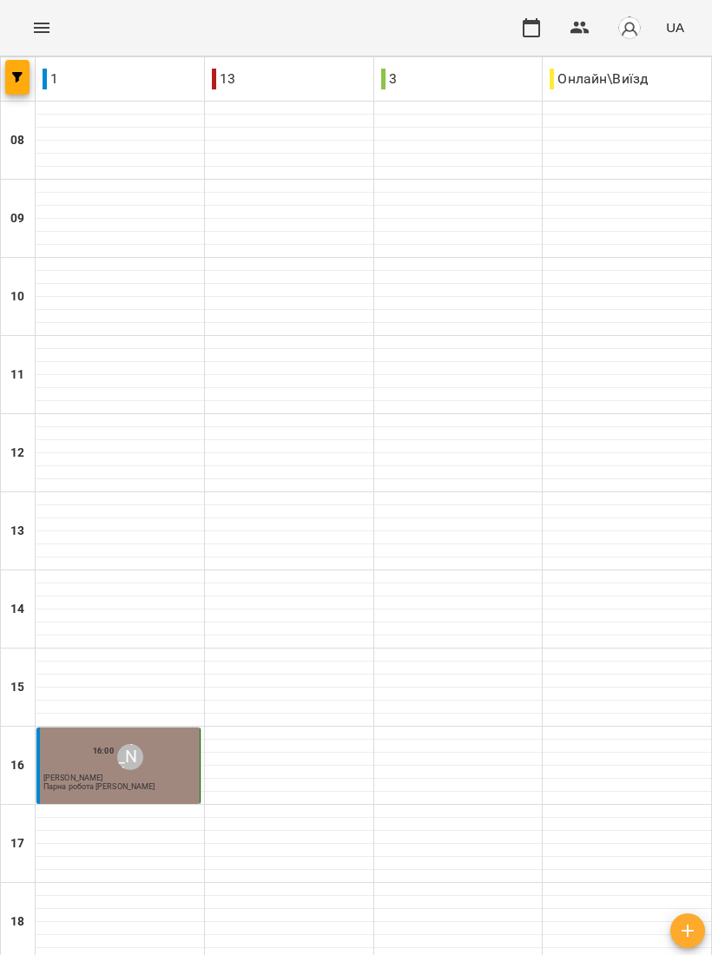
scroll to position [156, 0]
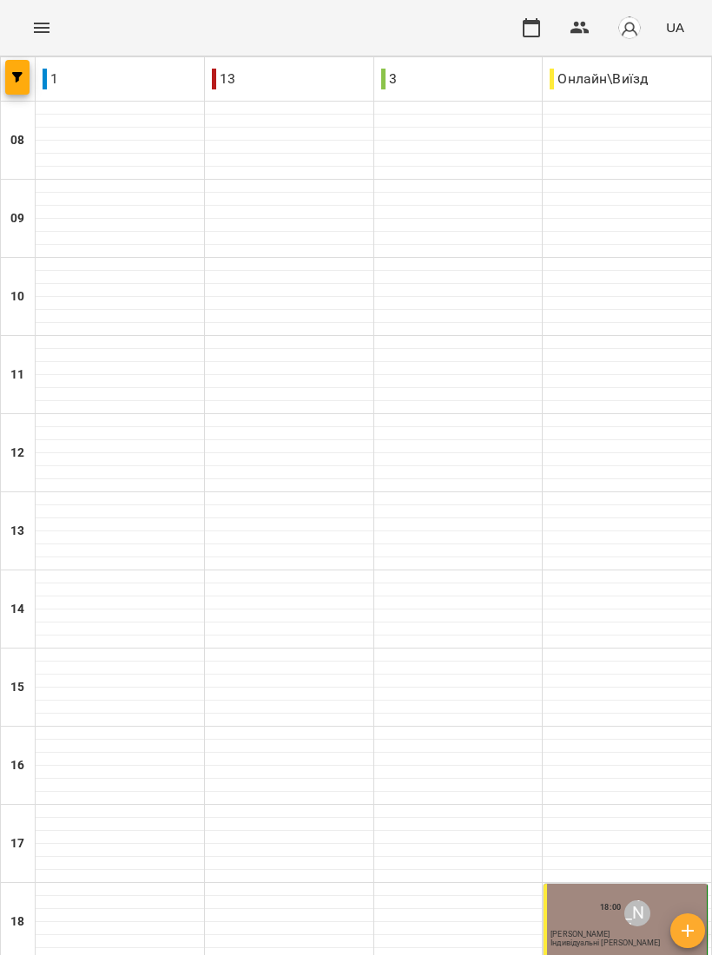
scroll to position [259, 0]
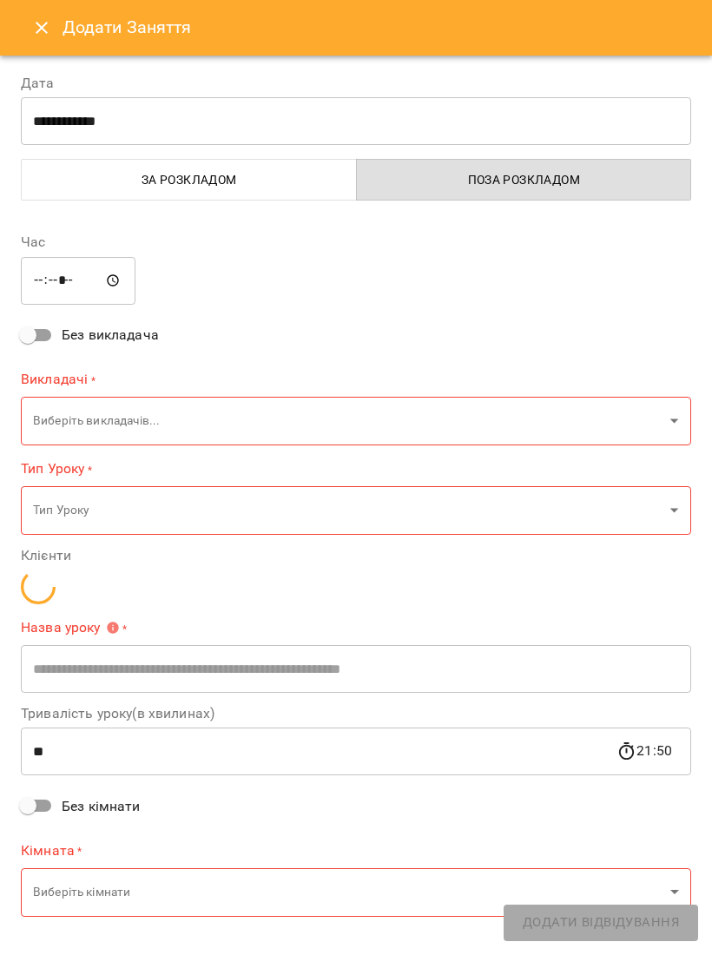
type input "**********"
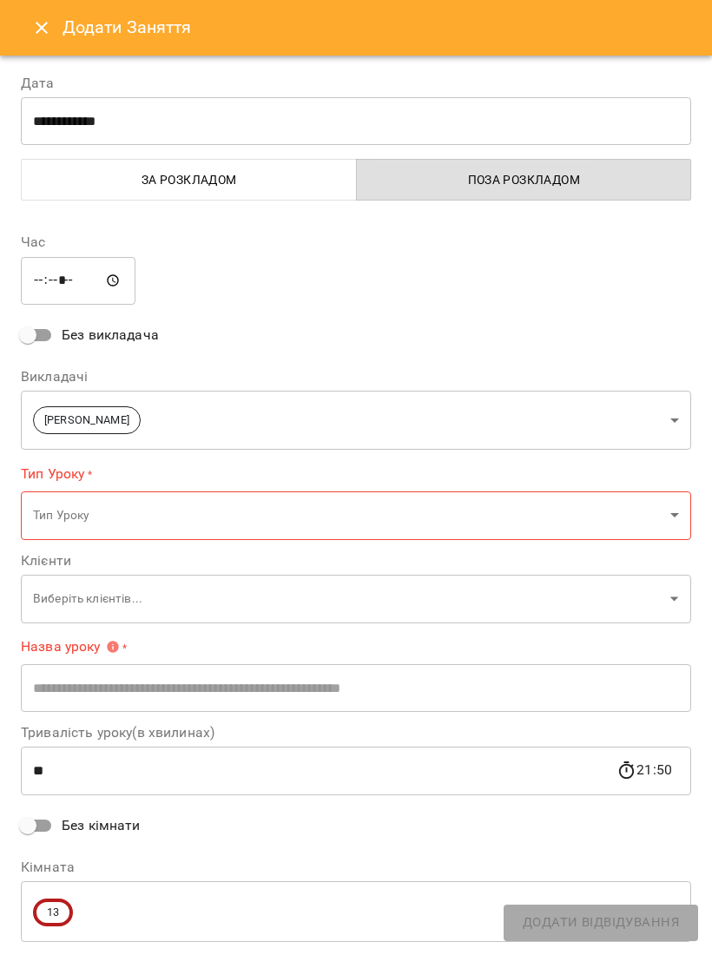
click at [46, 19] on icon "Close" at bounding box center [41, 27] width 21 height 21
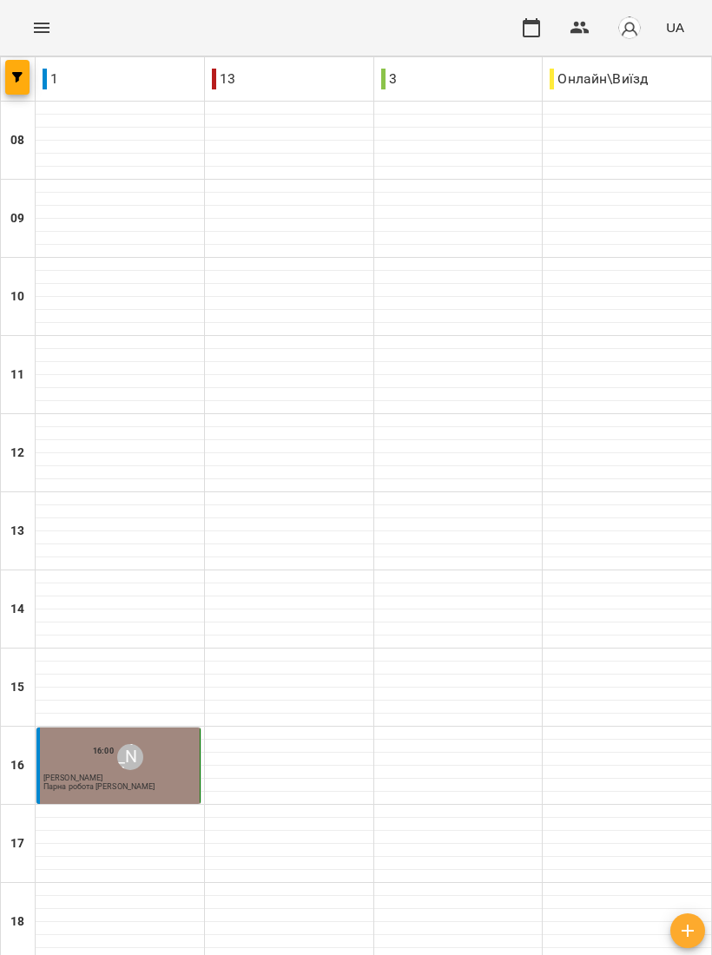
scroll to position [169, 0]
click at [149, 740] on div "16:00 [PERSON_NAME]" at bounding box center [119, 756] width 153 height 33
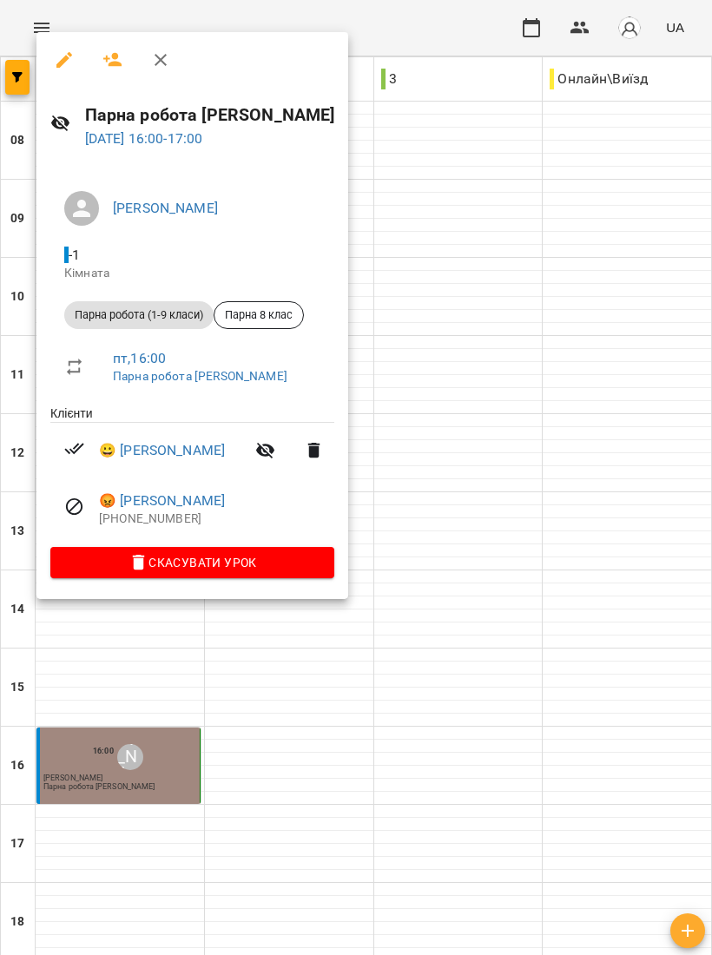
click at [647, 680] on div at bounding box center [356, 477] width 712 height 955
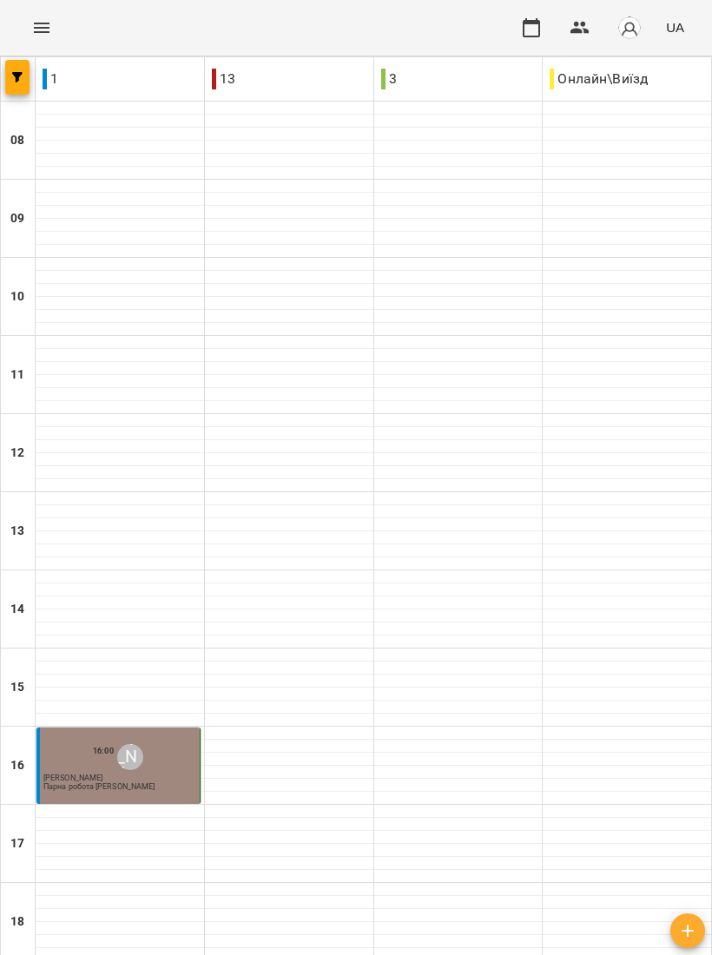
type input "**********"
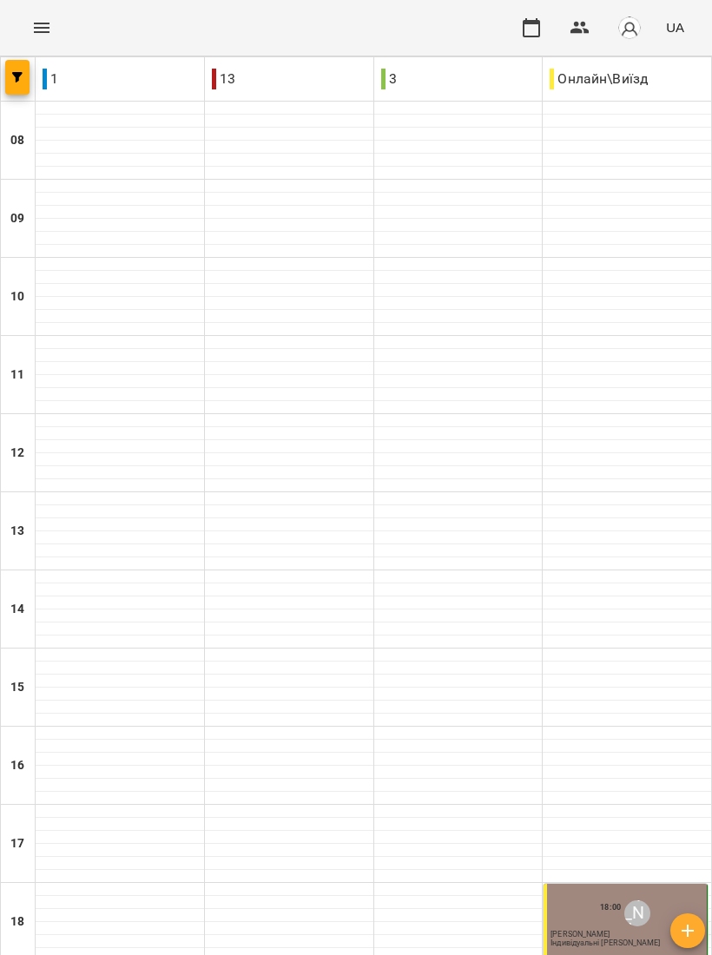
scroll to position [259, 0]
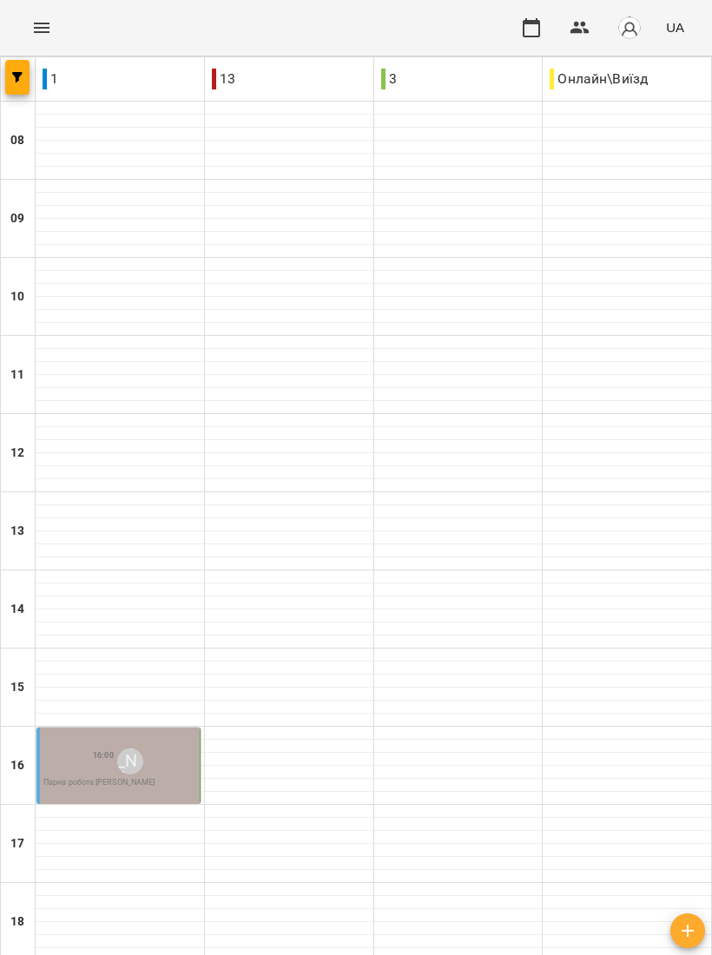
scroll to position [193, 0]
click at [143, 745] on div "16:00 [PERSON_NAME] робота [PERSON_NAME]" at bounding box center [119, 766] width 153 height 43
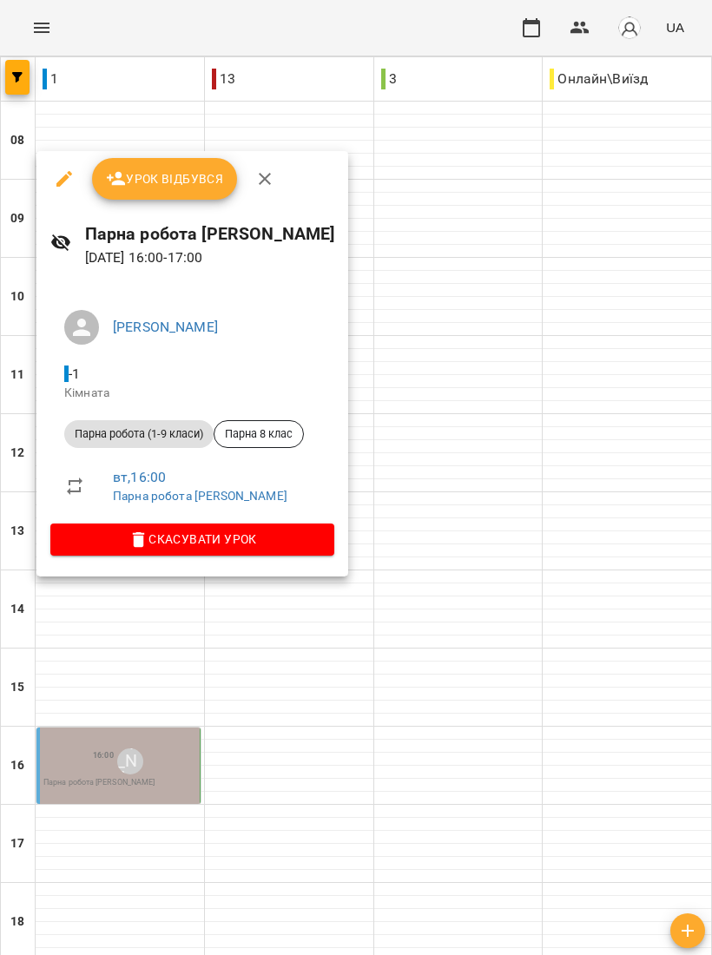
click at [186, 174] on span "Урок відбувся" at bounding box center [165, 178] width 118 height 21
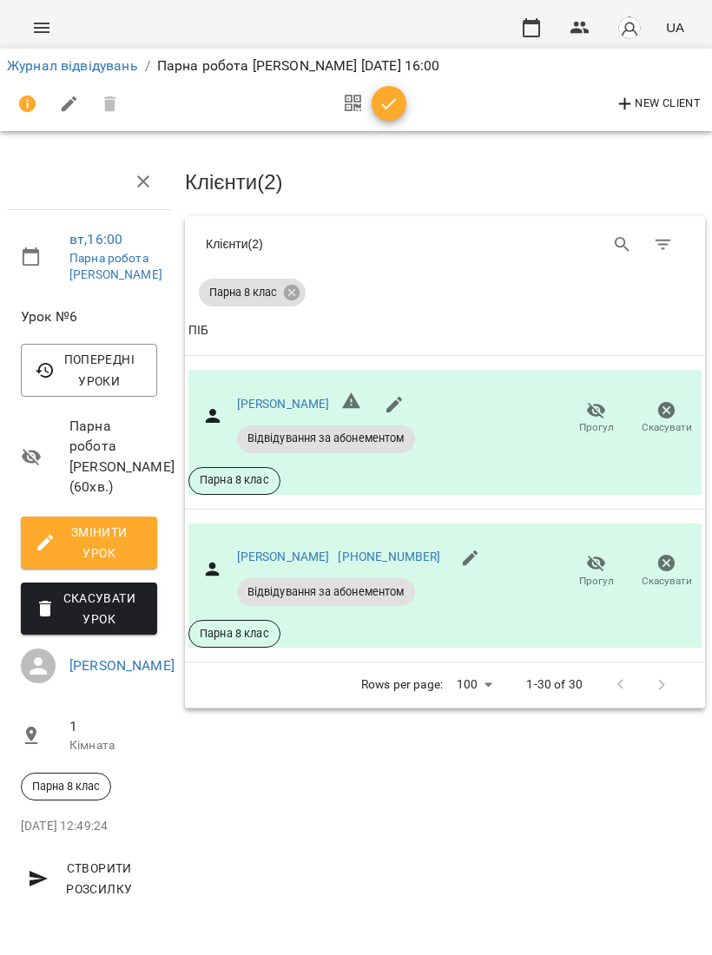
click at [402, 99] on span "button" at bounding box center [388, 104] width 35 height 21
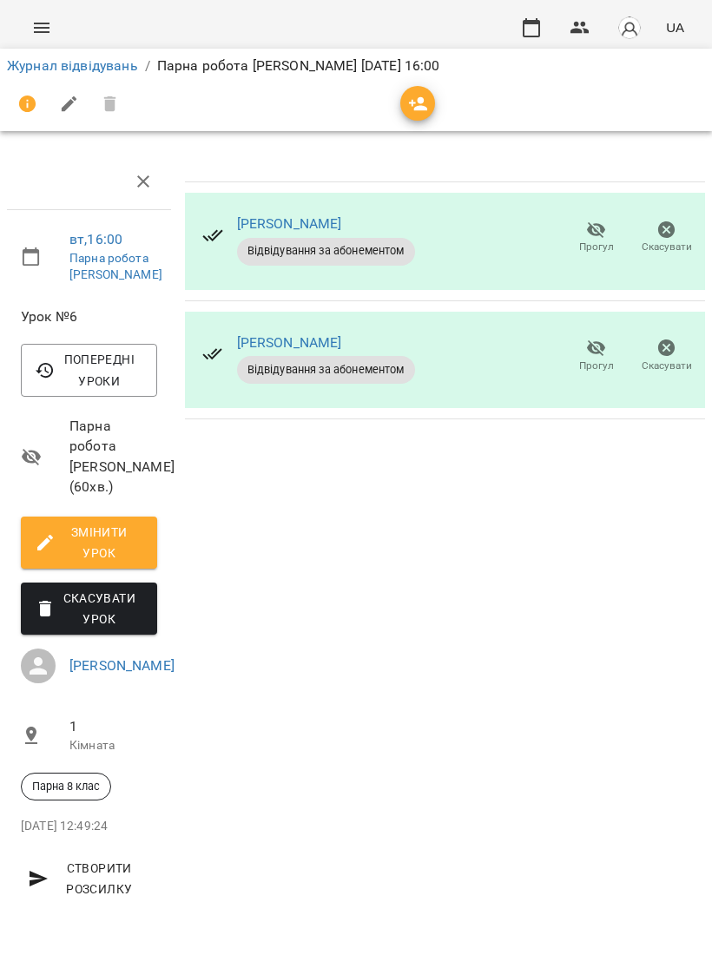
click at [528, 21] on icon "button" at bounding box center [530, 27] width 17 height 19
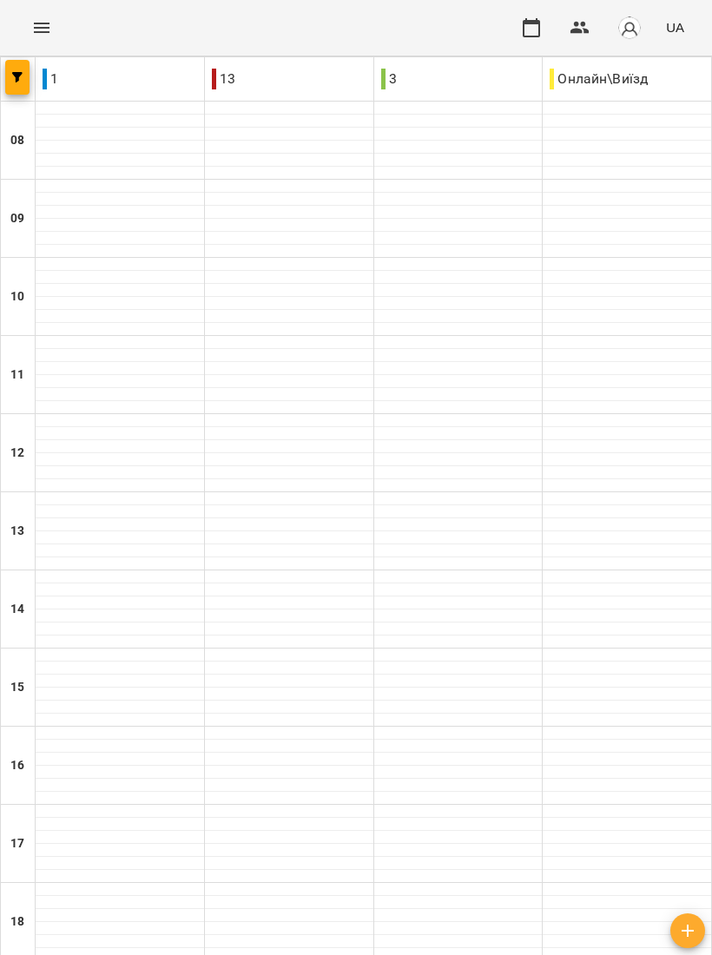
scroll to position [259, 0]
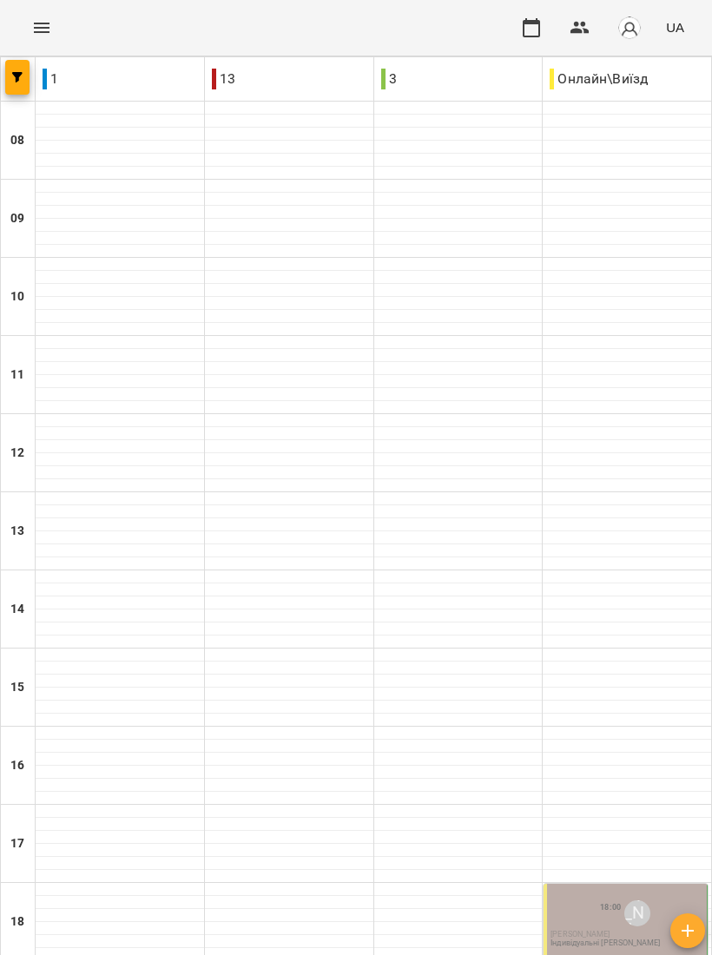
click at [625, 36] on img "button" at bounding box center [629, 28] width 24 height 24
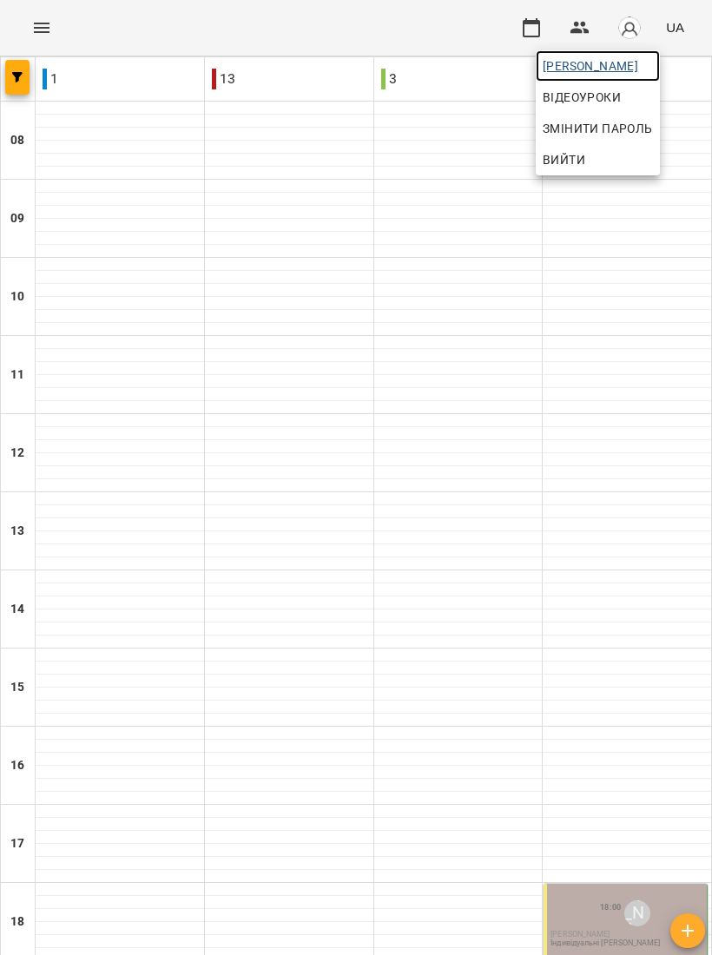
click at [653, 61] on span "[PERSON_NAME]" at bounding box center [597, 66] width 110 height 21
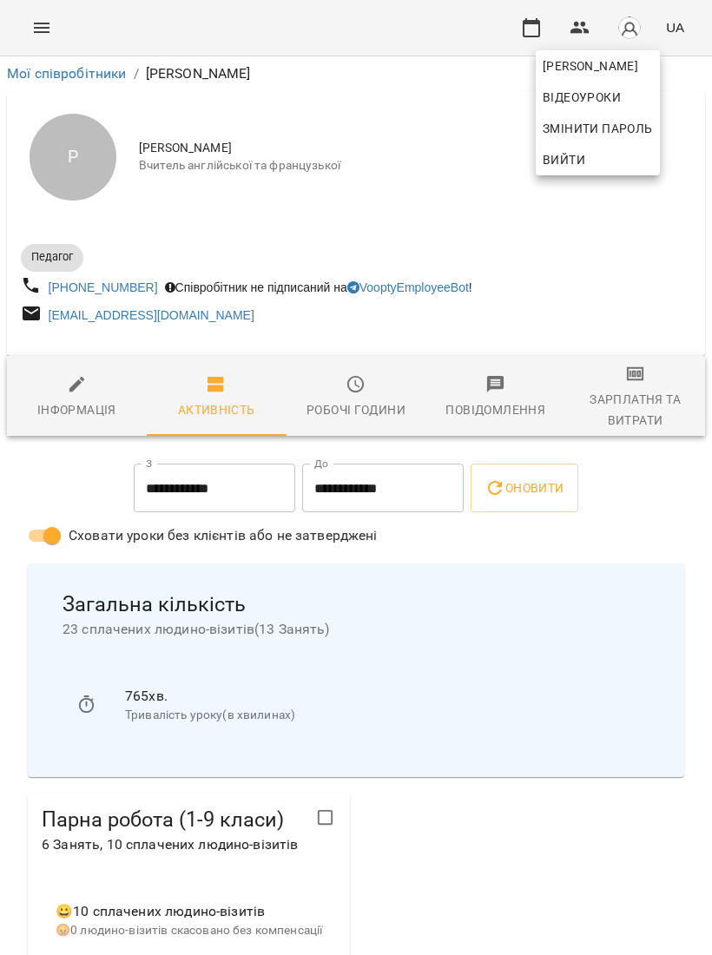
click at [660, 391] on div at bounding box center [356, 477] width 712 height 955
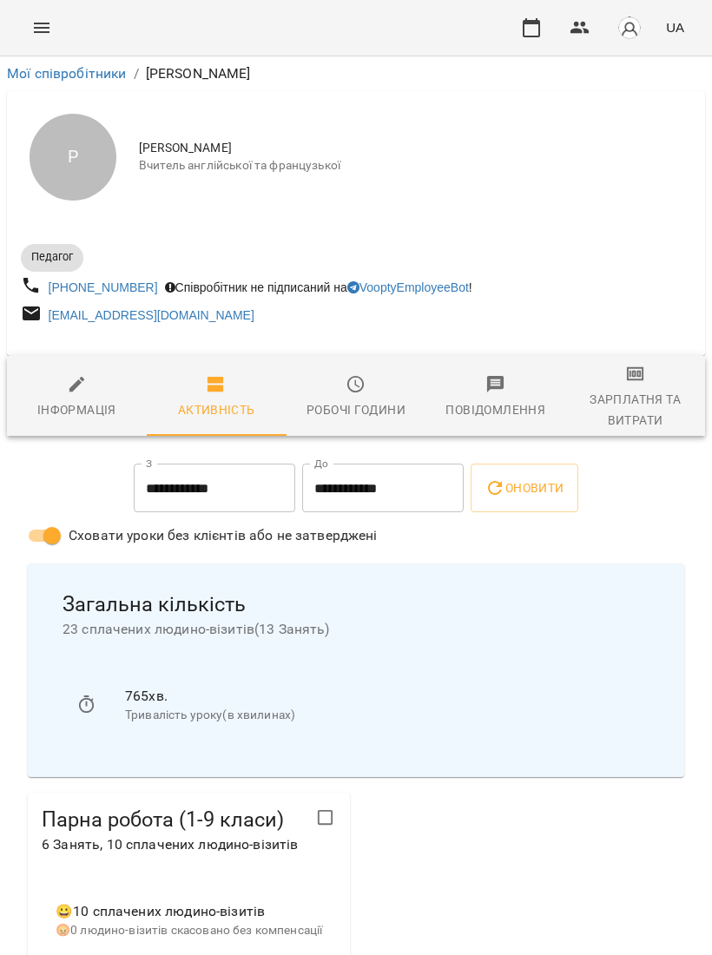
click at [630, 386] on span "Зарплатня та Витрати" at bounding box center [634, 398] width 119 height 68
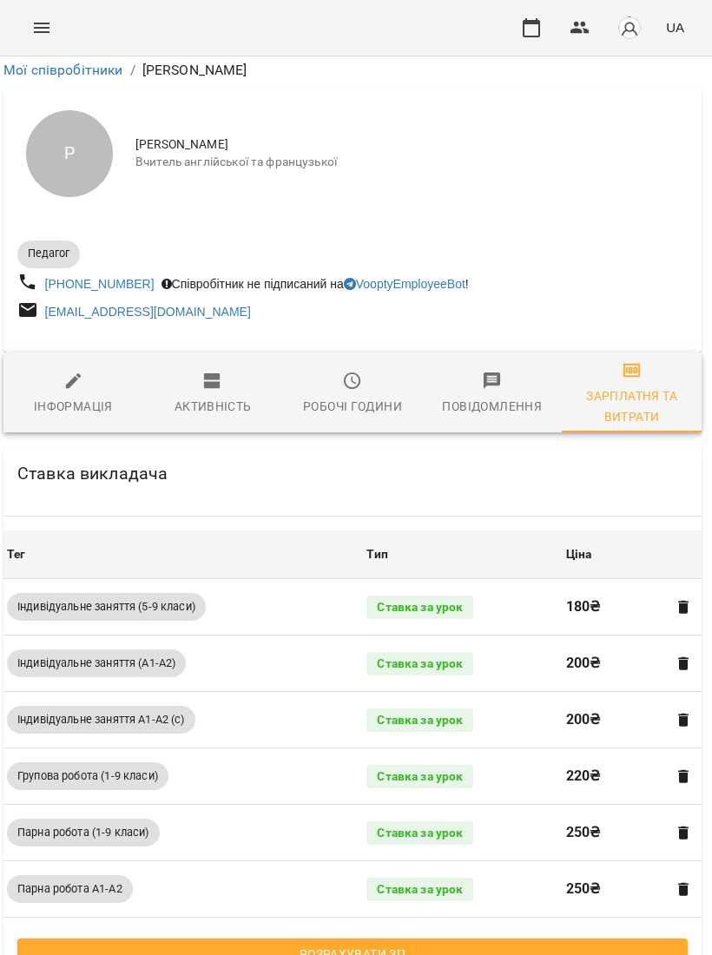
click at [515, 943] on span "Розрахувати ЗП" at bounding box center [352, 953] width 642 height 21
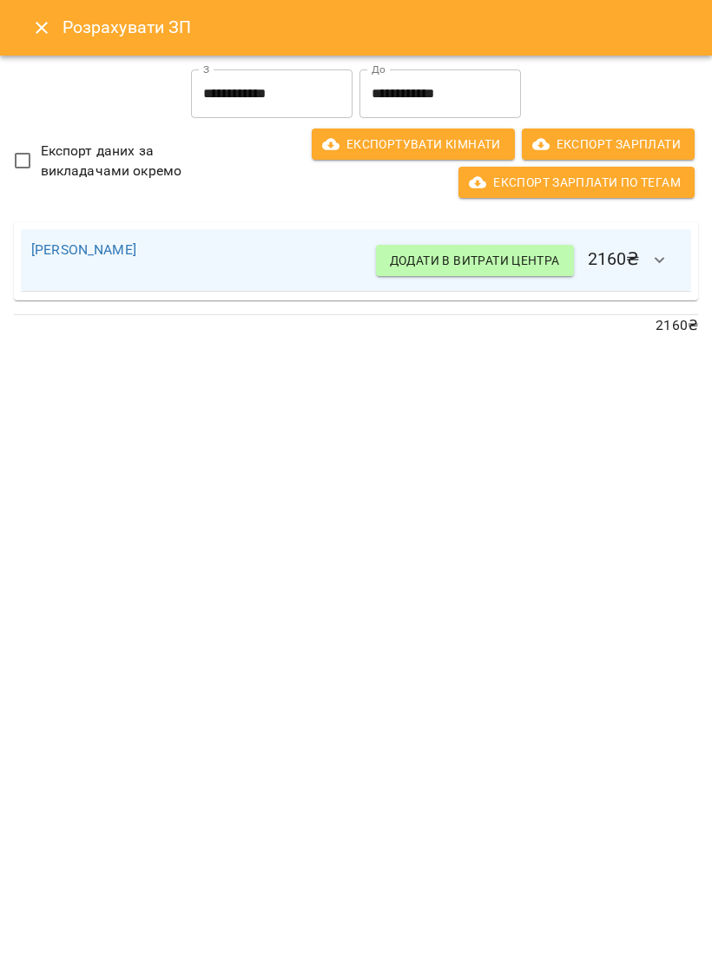
click at [660, 253] on icon "button" at bounding box center [659, 260] width 21 height 21
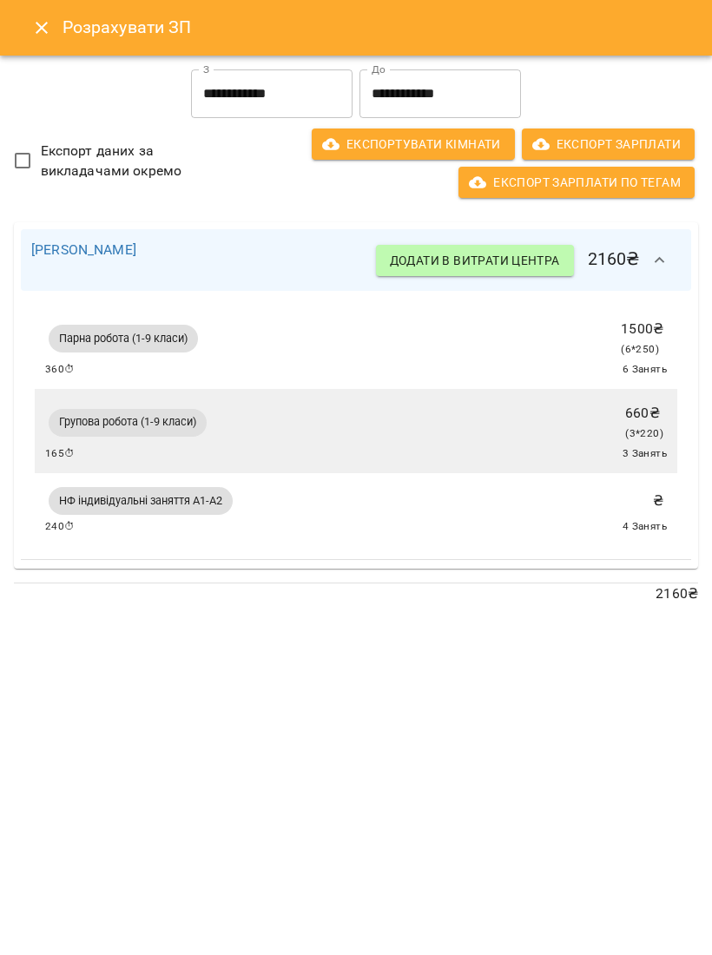
click at [652, 503] on div "₴" at bounding box center [657, 501] width 17 height 28
click at [604, 503] on div "НФ індивідуальні заняття А1-А2 ₴ 240 ⏱ 4 Занять" at bounding box center [355, 509] width 621 height 52
click at [557, 509] on div "НФ індивідуальні заняття А1-А2 ₴ 240 ⏱ 4 Занять" at bounding box center [355, 509] width 621 height 52
click at [41, 23] on icon "Close" at bounding box center [41, 27] width 21 height 21
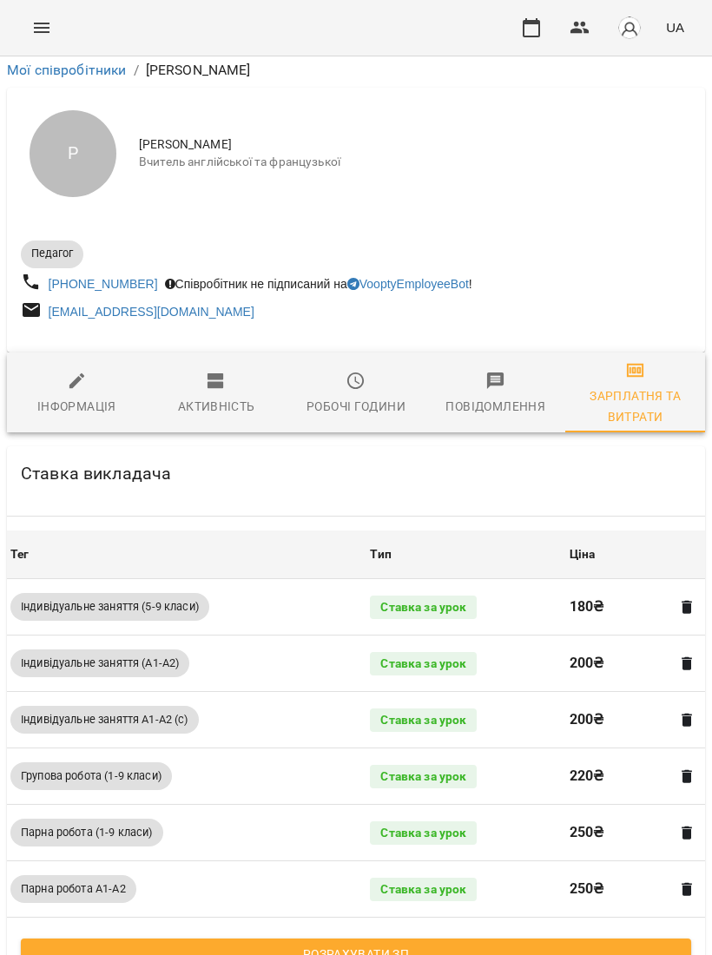
scroll to position [150, 0]
click at [514, 371] on span "Повідомлення" at bounding box center [495, 394] width 119 height 47
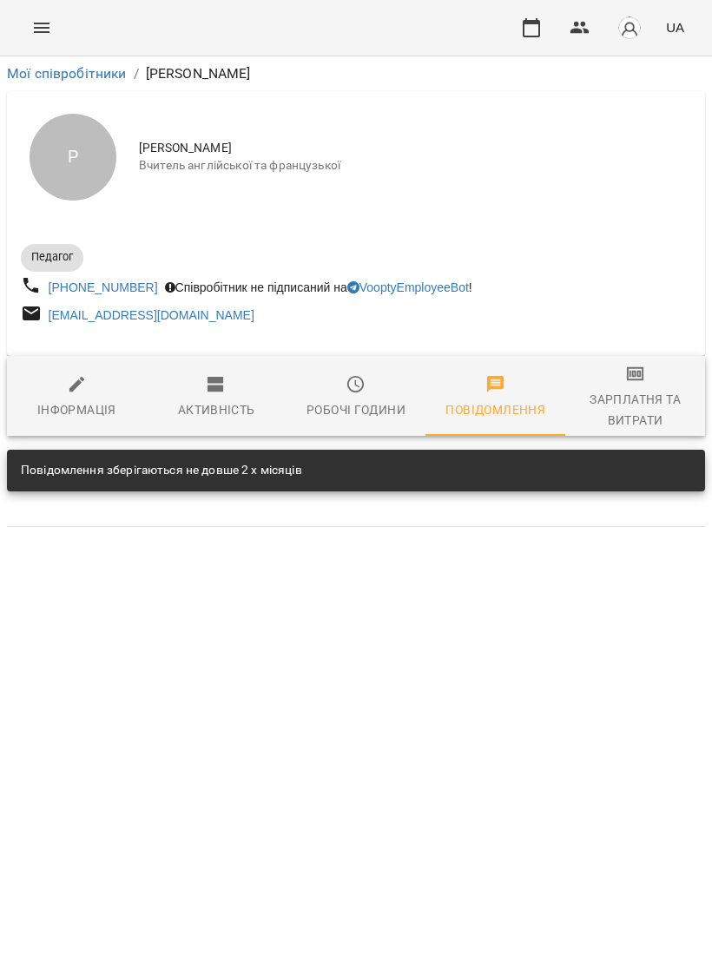
click at [673, 401] on div "Зарплатня та Витрати" at bounding box center [634, 410] width 119 height 42
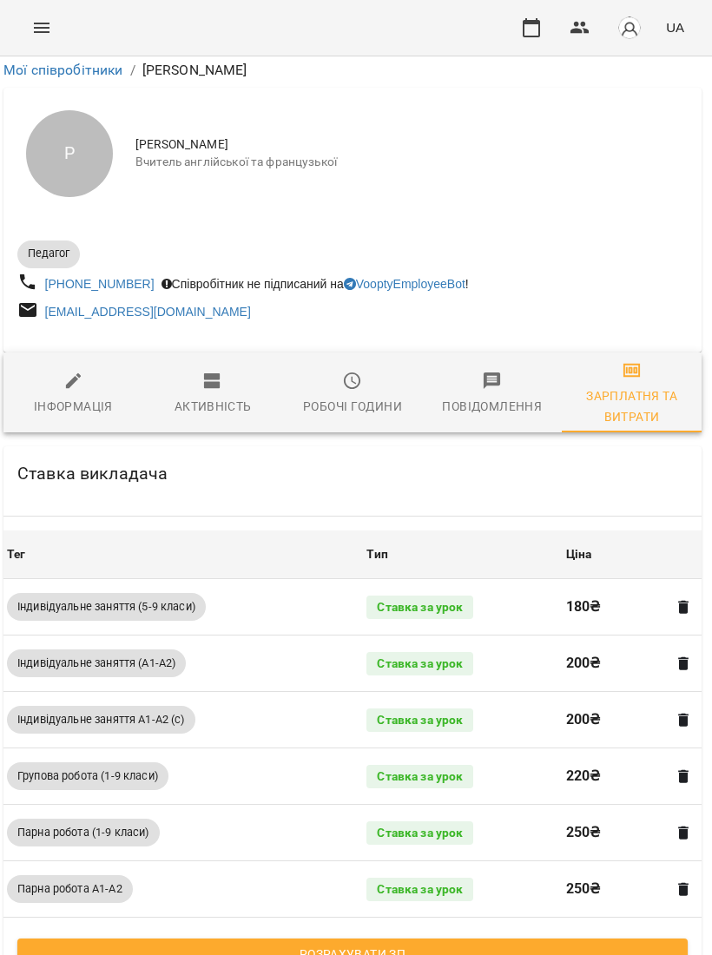
scroll to position [296, 3]
